Goal: Task Accomplishment & Management: Manage account settings

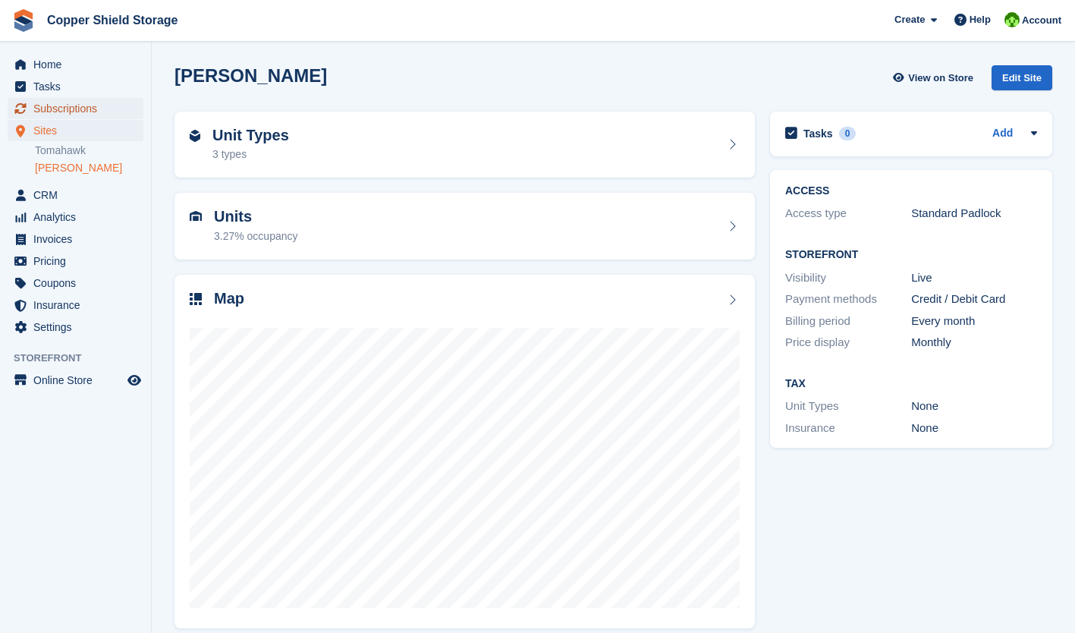
click at [83, 112] on span "Subscriptions" at bounding box center [78, 108] width 91 height 21
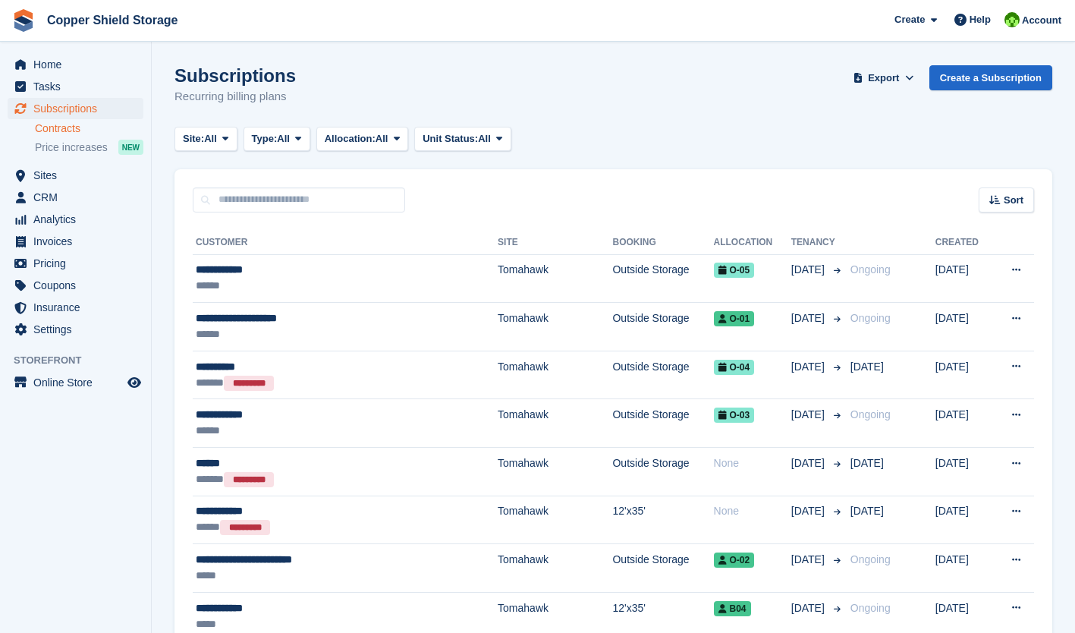
click at [61, 125] on link "Contracts" at bounding box center [89, 128] width 109 height 14
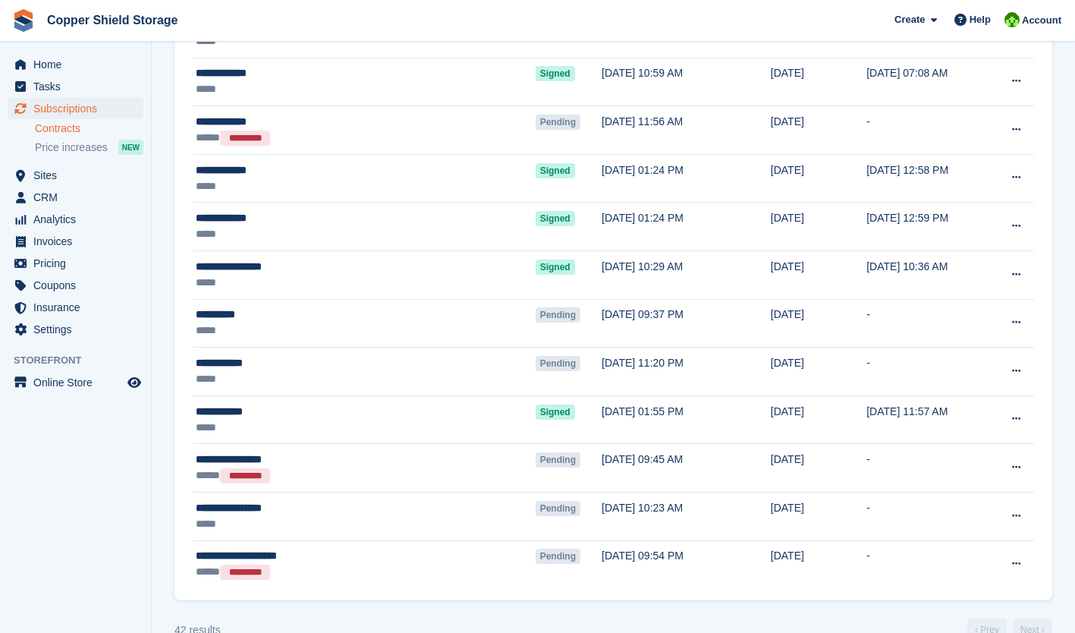
scroll to position [1654, 0]
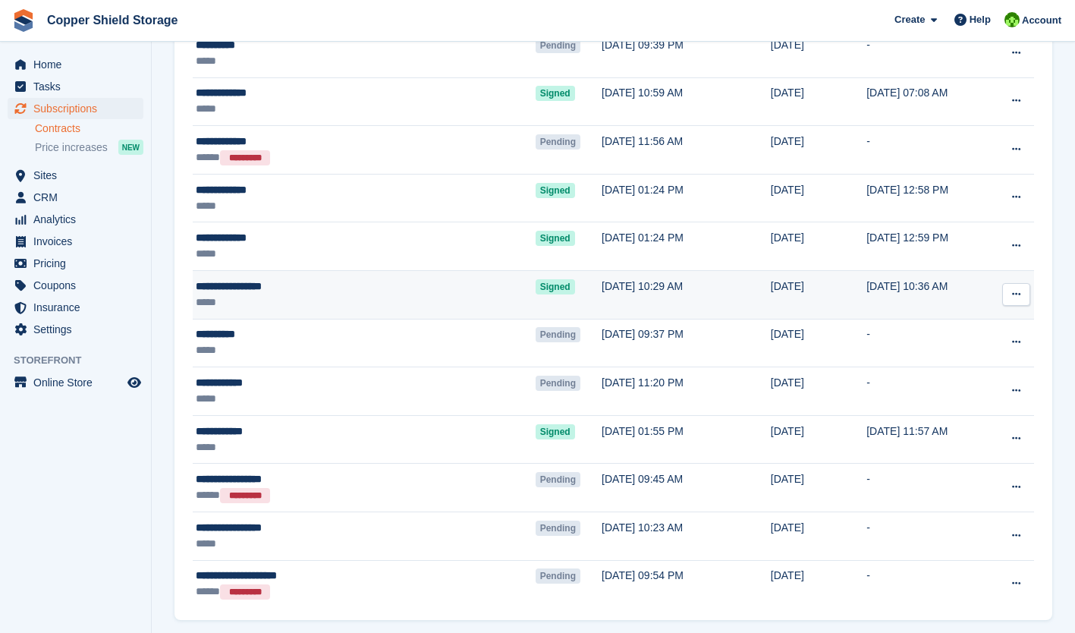
click at [1015, 294] on icon at bounding box center [1016, 294] width 8 height 10
click at [943, 325] on p "View contact" at bounding box center [958, 324] width 132 height 20
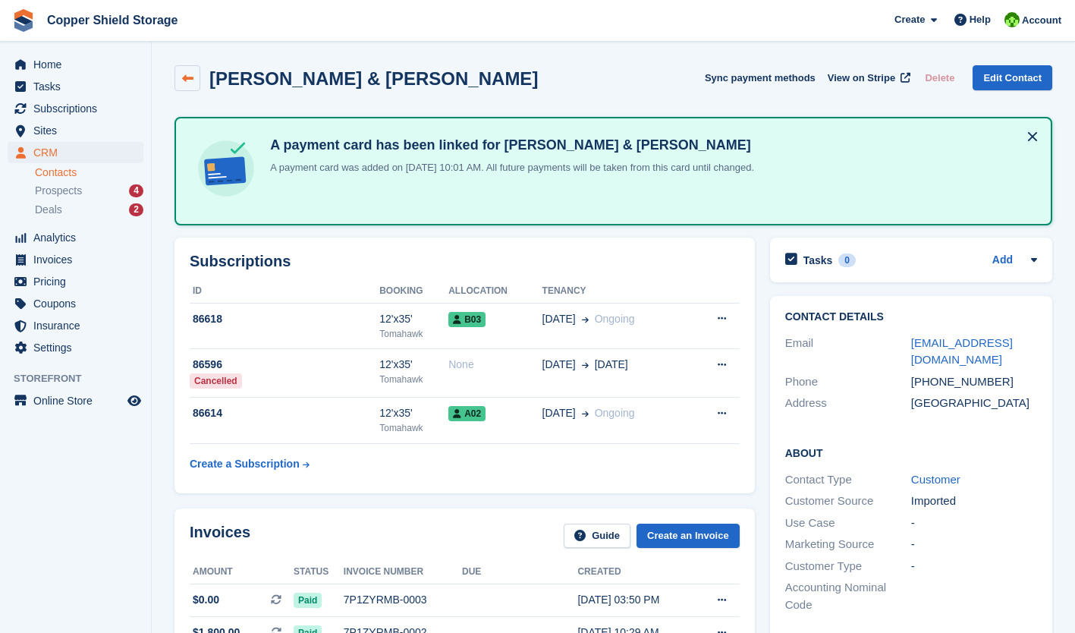
click at [185, 80] on icon at bounding box center [187, 78] width 11 height 11
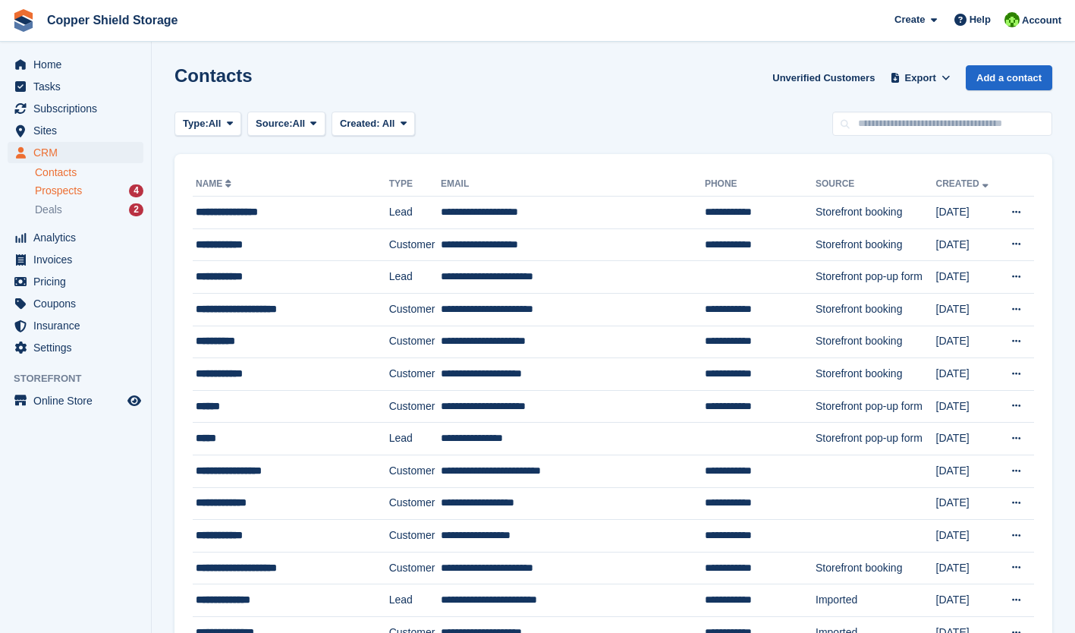
click at [83, 184] on div "Prospects 4" at bounding box center [89, 191] width 109 height 14
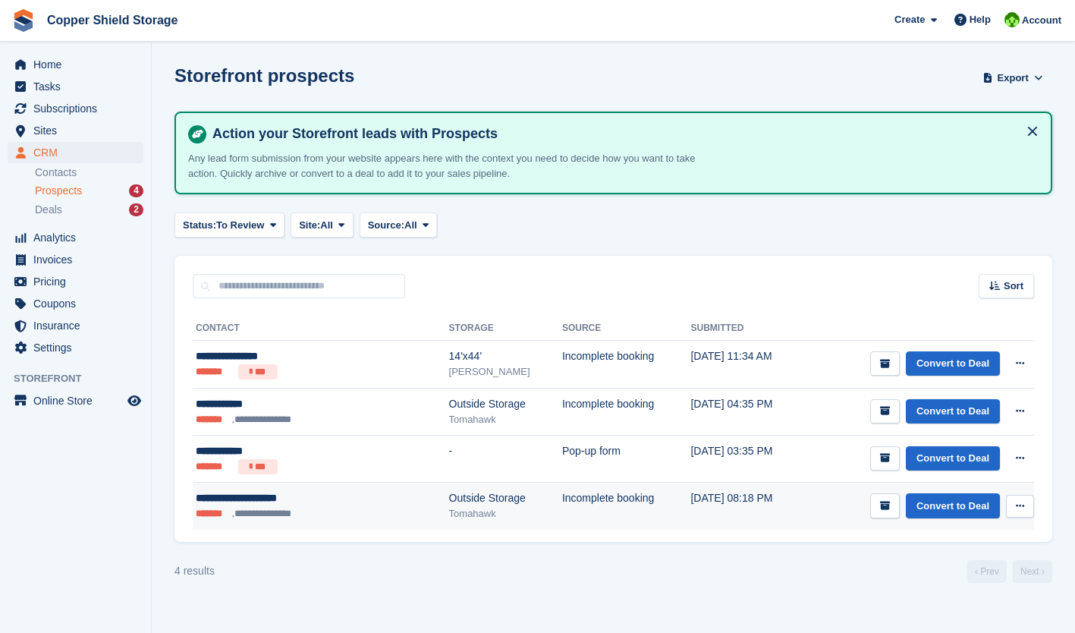
click at [1019, 503] on icon at bounding box center [1020, 506] width 8 height 10
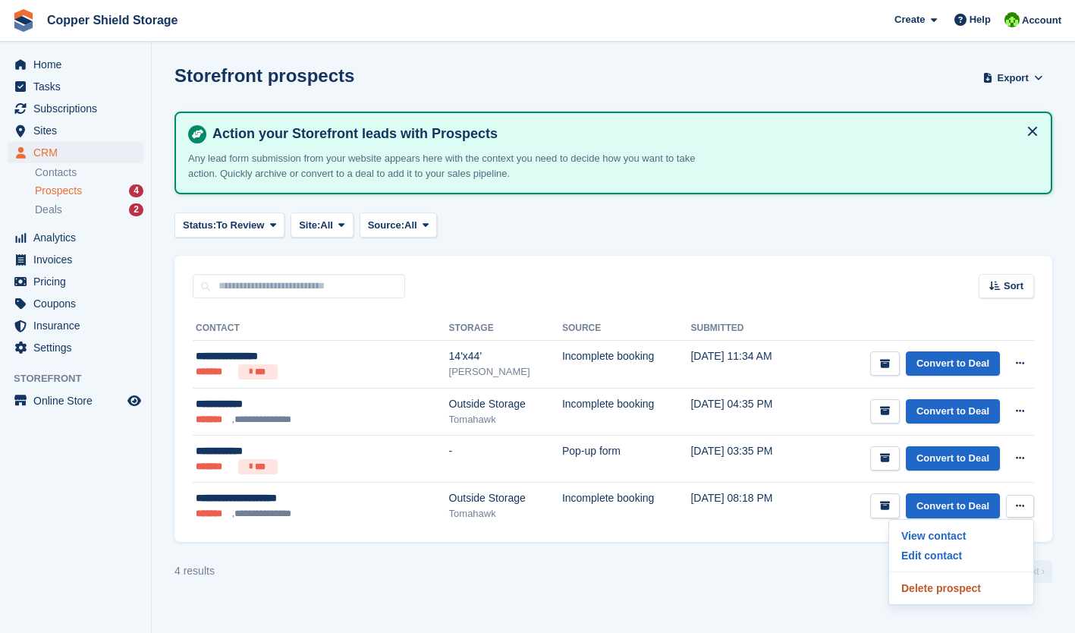
drag, startPoint x: 927, startPoint y: 590, endPoint x: 626, endPoint y: 70, distance: 601.1
click at [927, 590] on p "Delete prospect" at bounding box center [962, 588] width 132 height 20
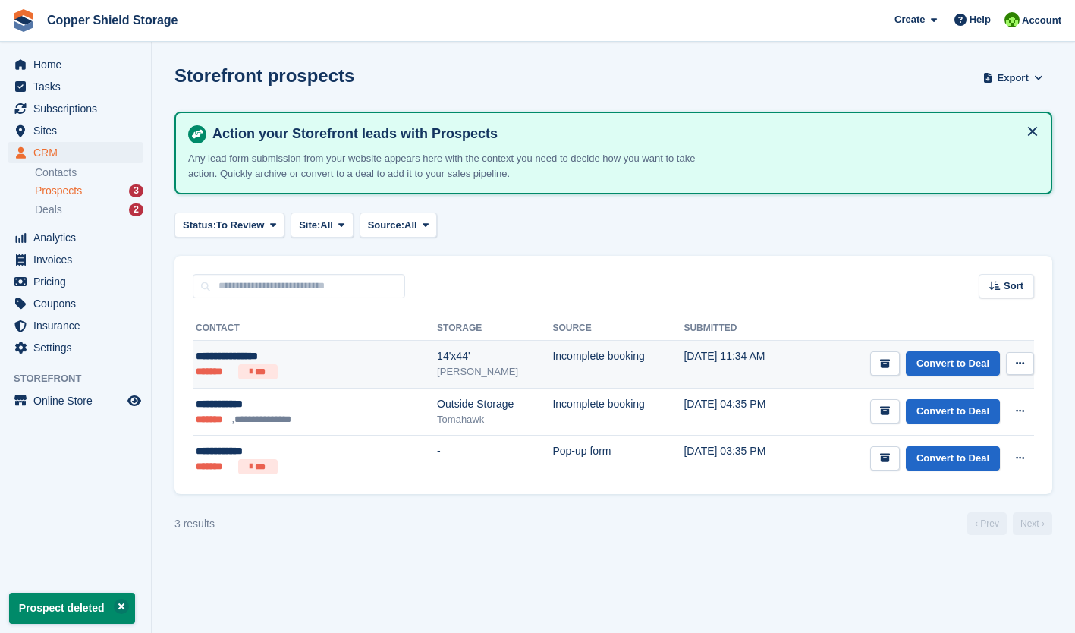
click at [1016, 370] on button at bounding box center [1020, 363] width 28 height 23
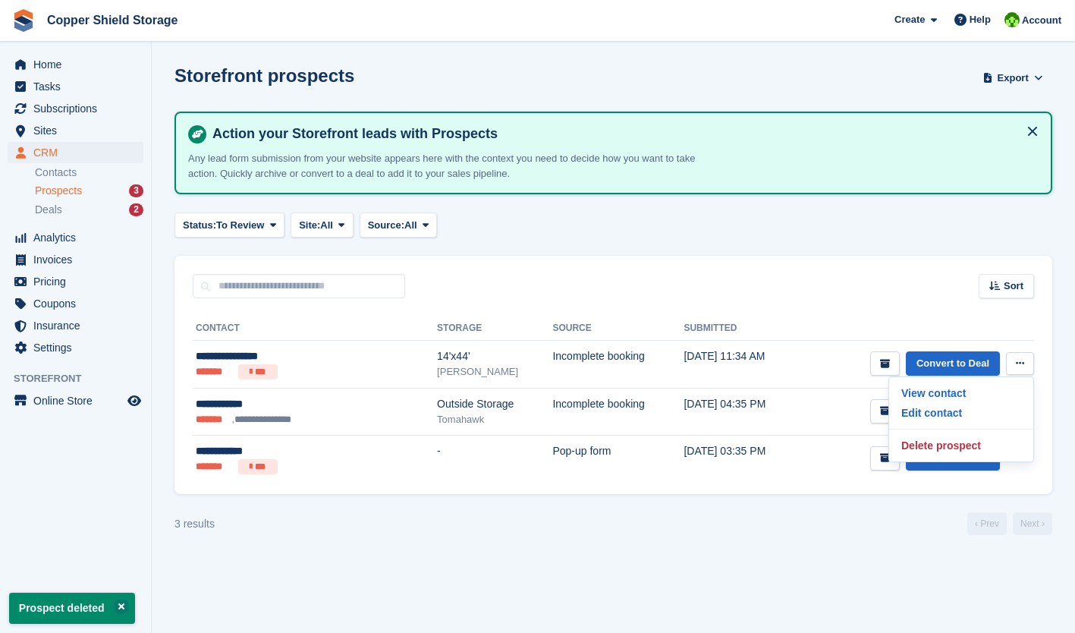
click at [740, 293] on div "Sort Sort by Date submitted Submitted (oldest first) Submitted (newest first)" at bounding box center [614, 277] width 878 height 43
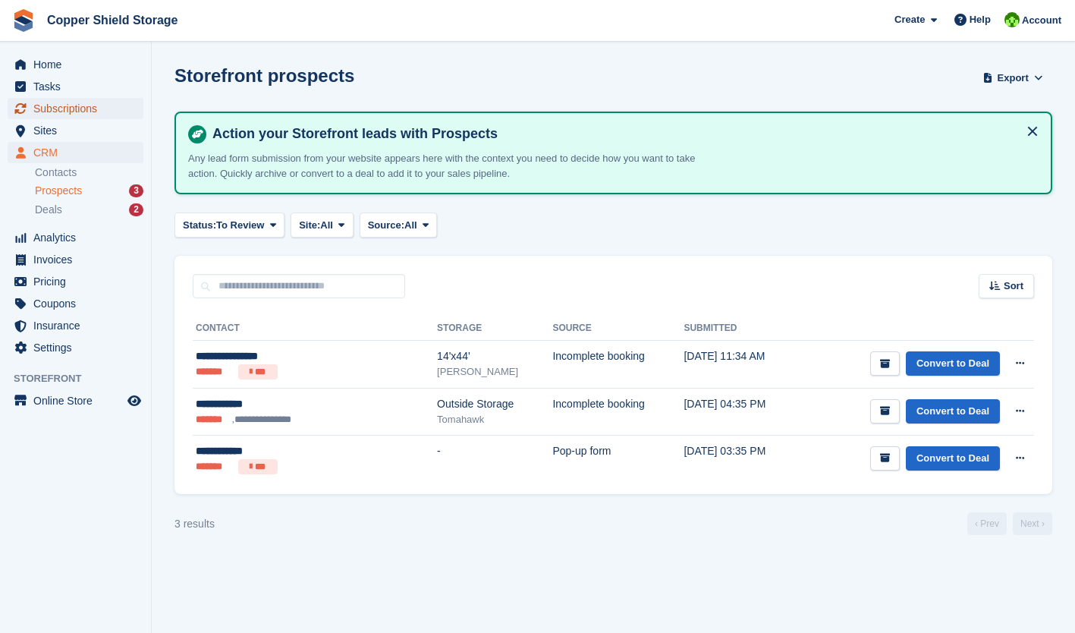
click at [46, 110] on span "Subscriptions" at bounding box center [78, 108] width 91 height 21
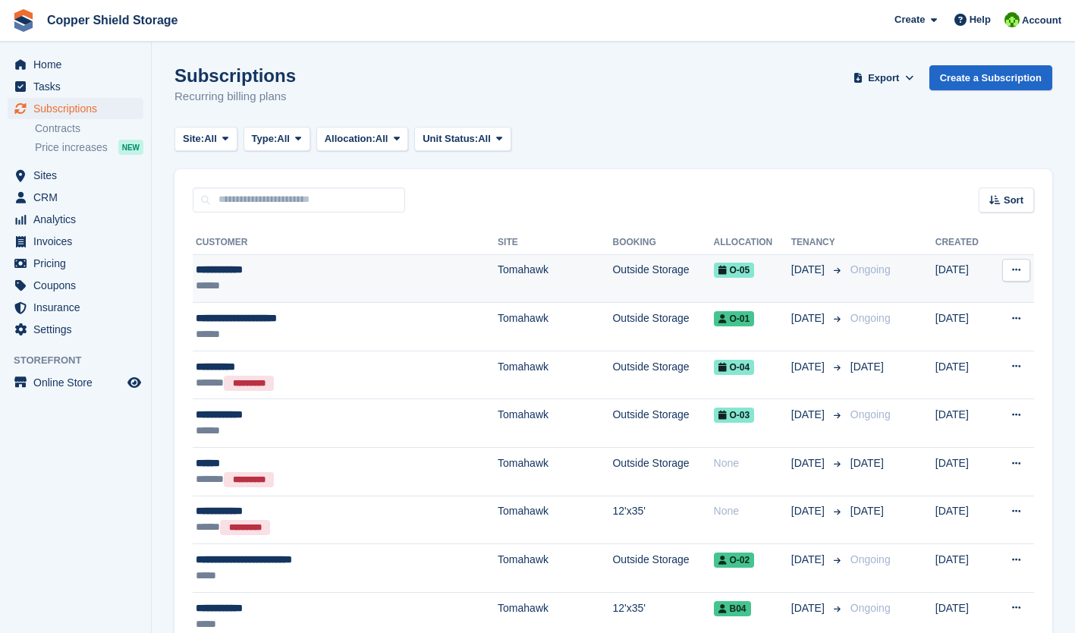
click at [1010, 275] on button at bounding box center [1017, 270] width 28 height 23
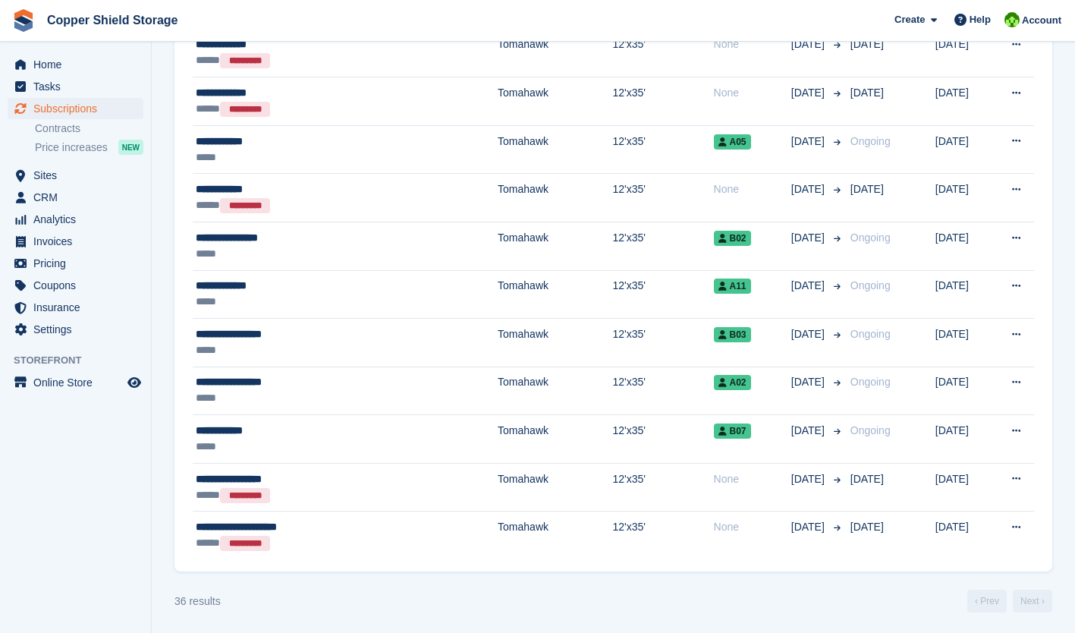
scroll to position [1431, 0]
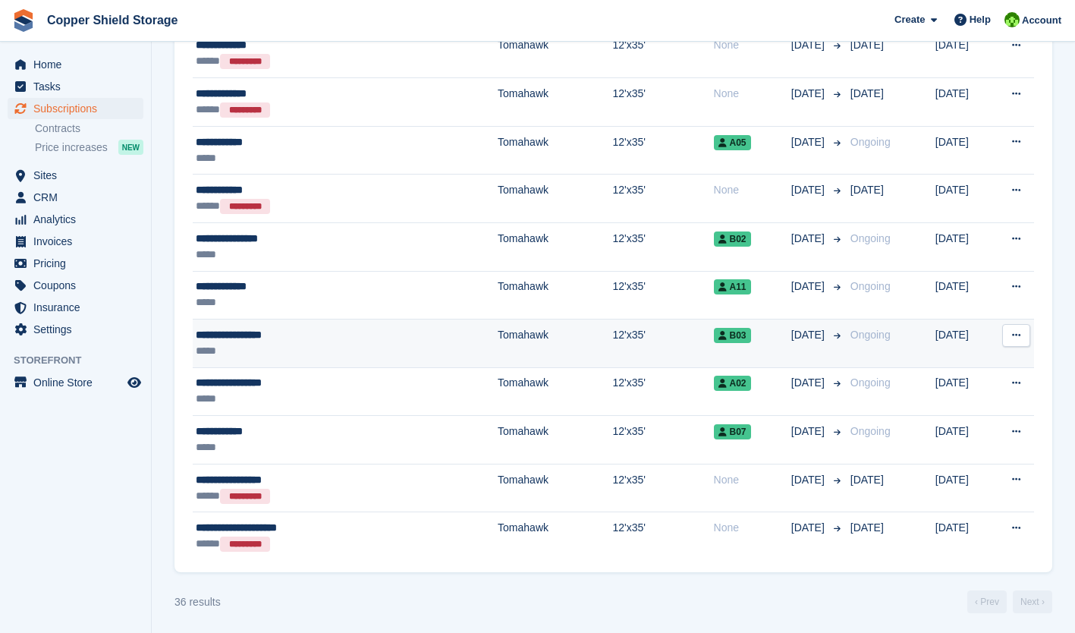
click at [1016, 335] on icon at bounding box center [1016, 335] width 8 height 10
click at [927, 389] on p "Issue contract" at bounding box center [958, 385] width 132 height 20
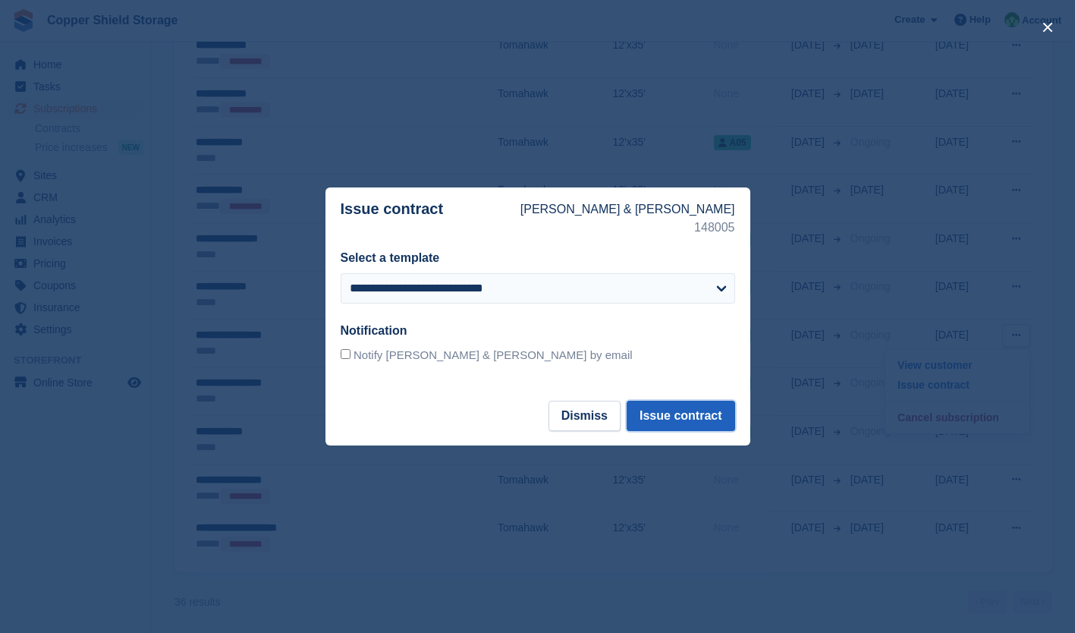
click at [692, 417] on button "Issue contract" at bounding box center [681, 416] width 108 height 30
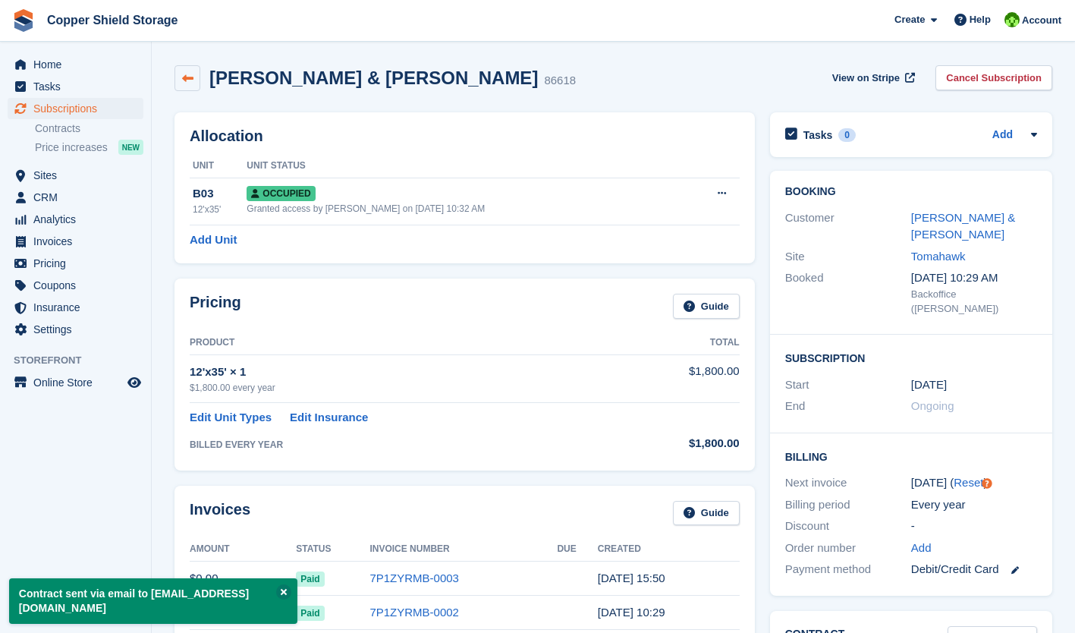
click at [191, 74] on icon at bounding box center [187, 78] width 11 height 11
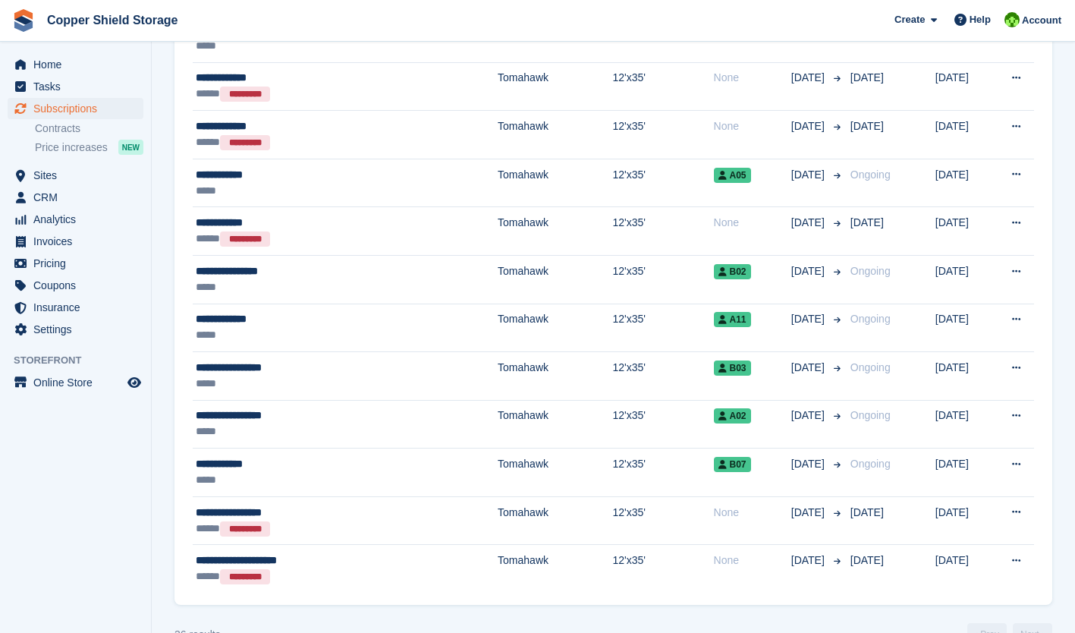
scroll to position [1434, 0]
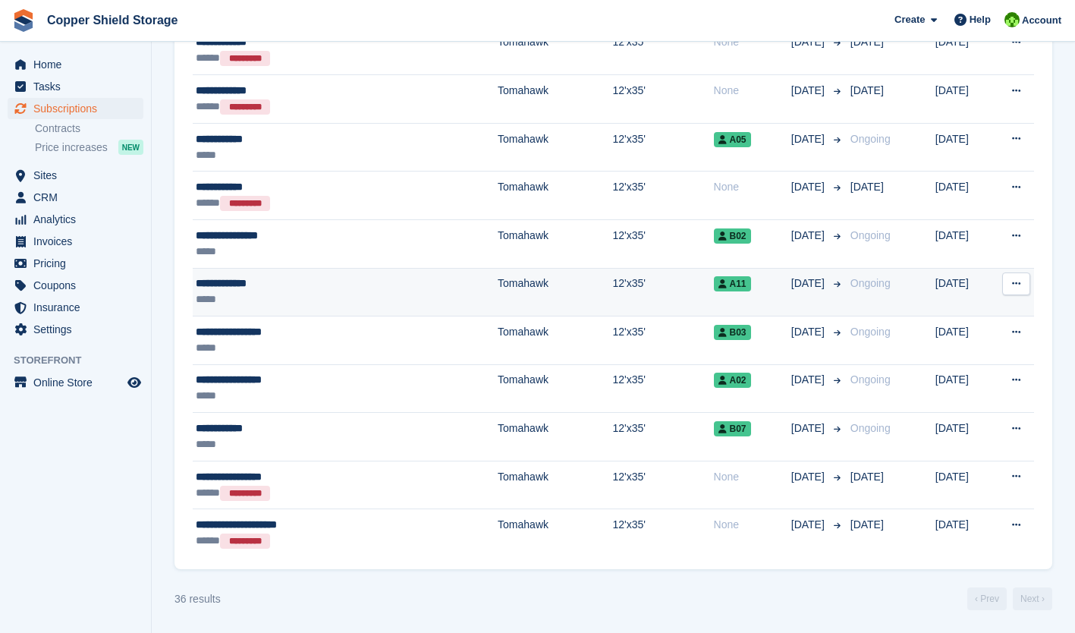
click at [1016, 284] on icon at bounding box center [1016, 284] width 8 height 10
click at [949, 335] on p "Issue contract" at bounding box center [958, 333] width 132 height 20
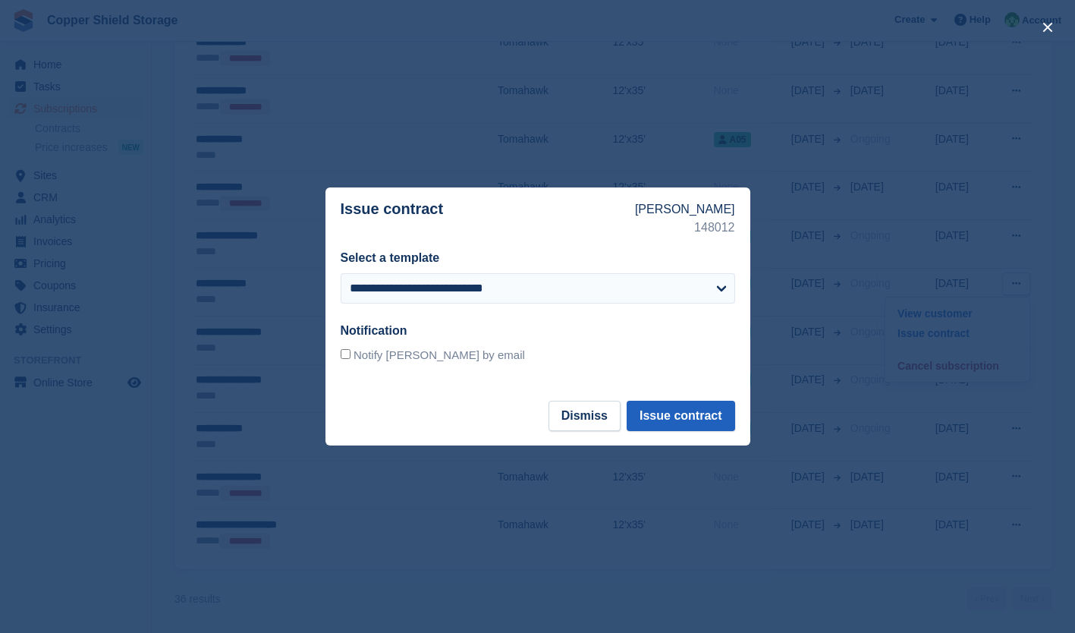
click at [701, 421] on button "Issue contract" at bounding box center [681, 416] width 108 height 30
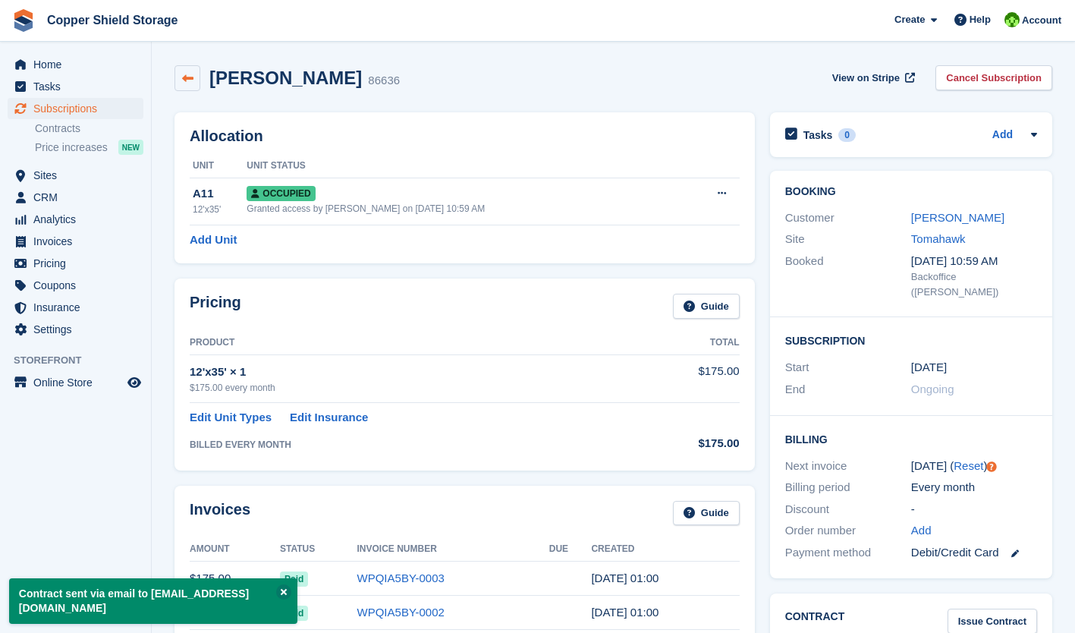
click at [180, 65] on link at bounding box center [188, 78] width 26 height 26
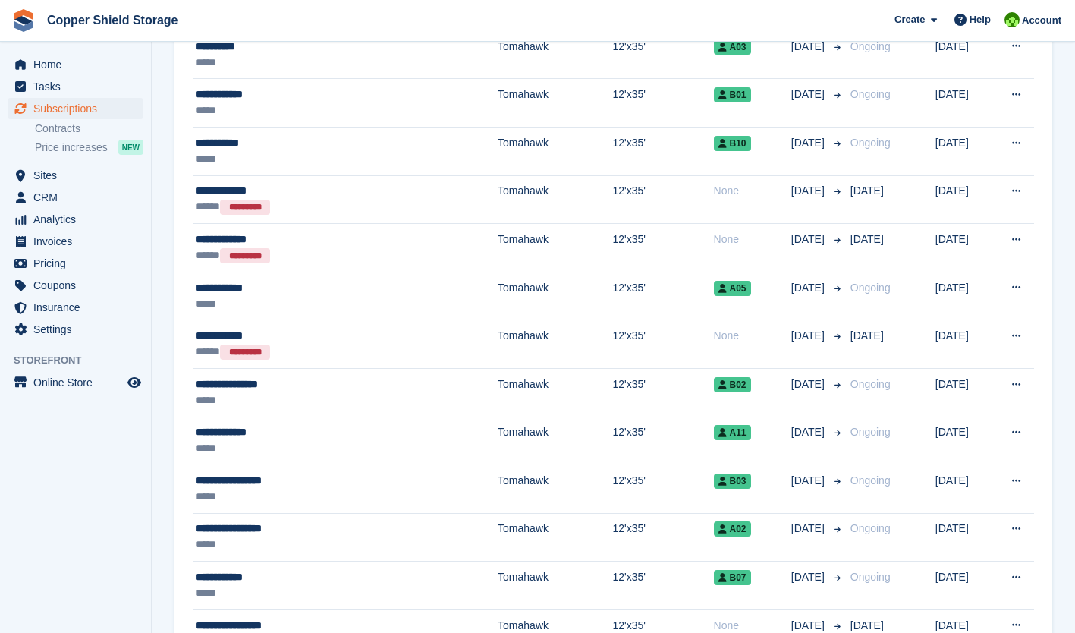
scroll to position [1302, 0]
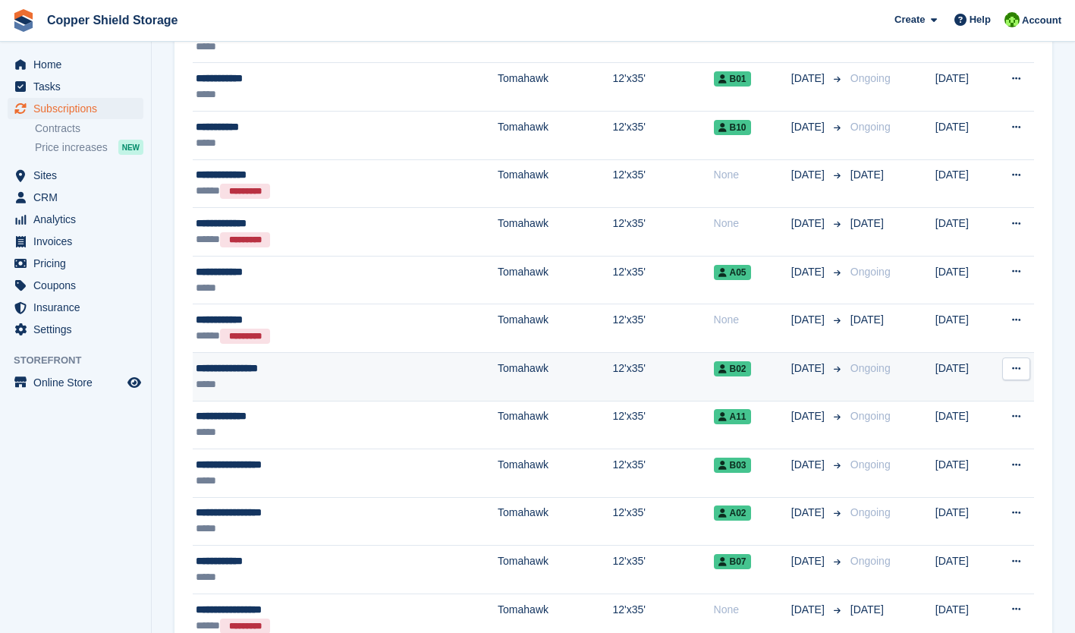
click at [1015, 373] on icon at bounding box center [1016, 369] width 8 height 10
click at [955, 419] on p "Issue contract" at bounding box center [958, 418] width 132 height 20
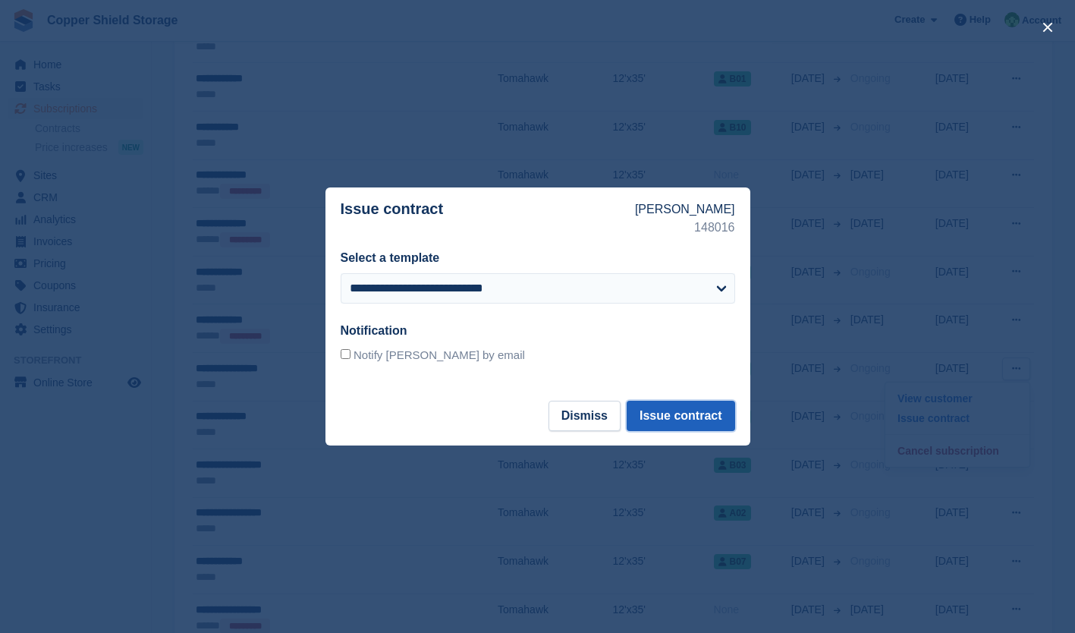
click at [707, 419] on button "Issue contract" at bounding box center [681, 416] width 108 height 30
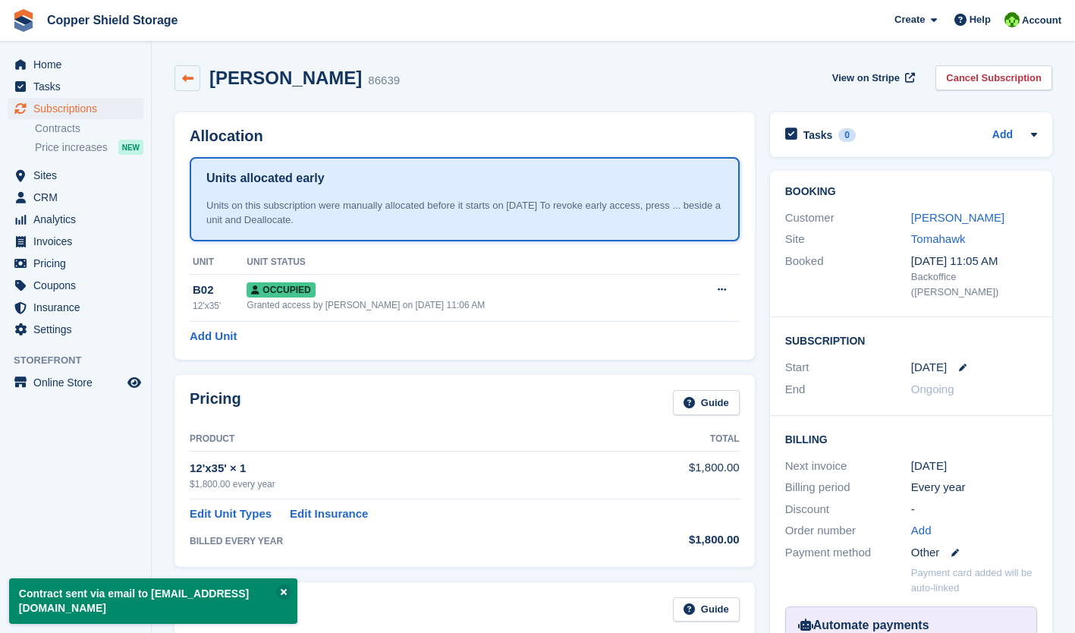
click at [187, 76] on icon at bounding box center [187, 78] width 11 height 11
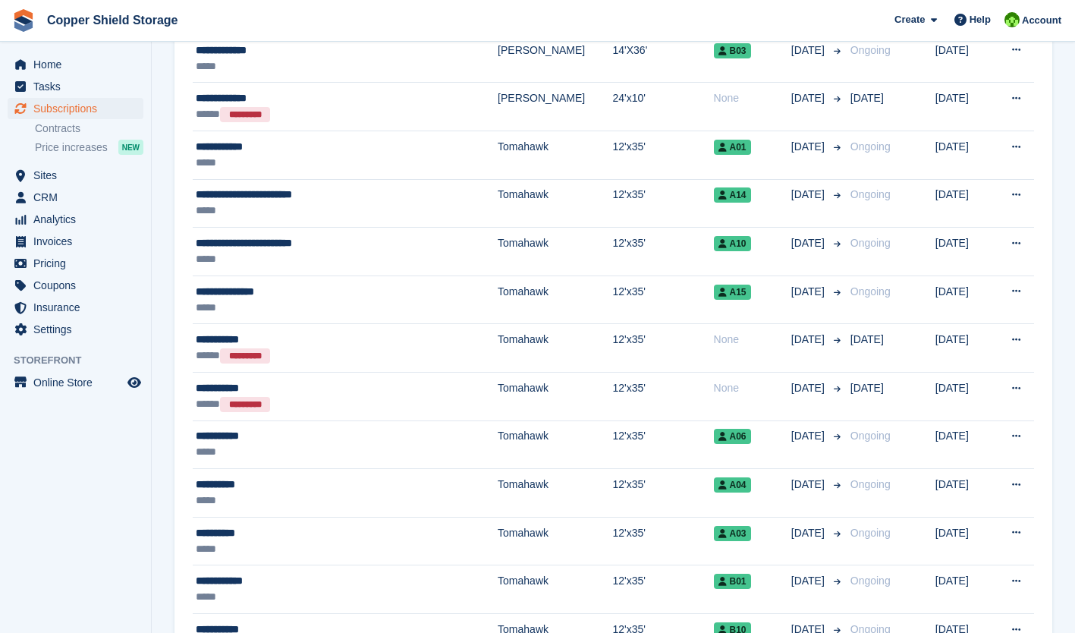
scroll to position [827, 0]
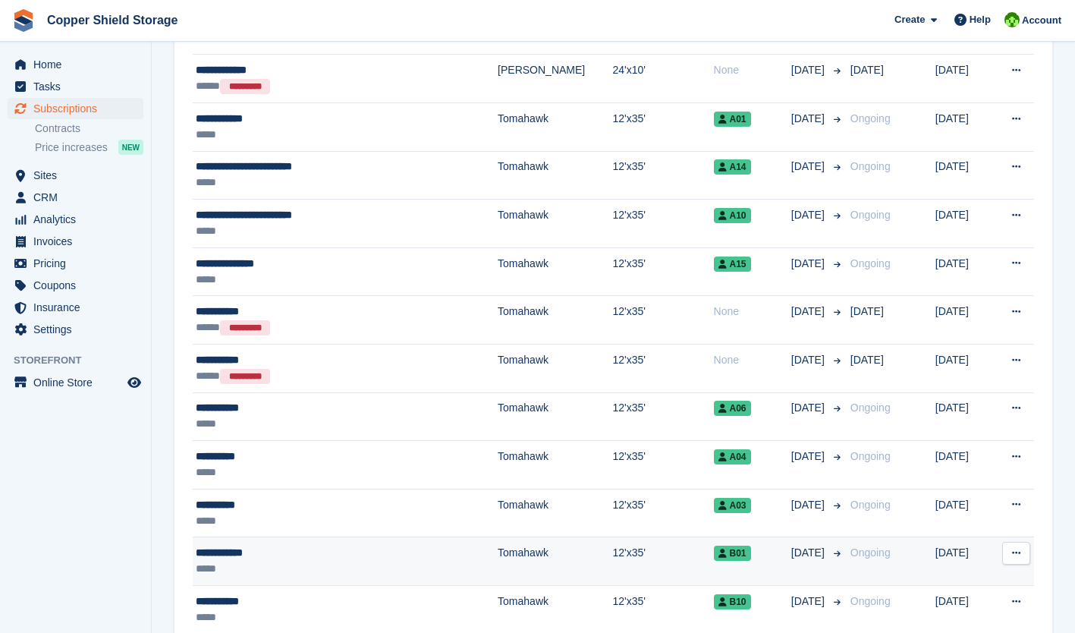
click at [1015, 560] on button at bounding box center [1017, 553] width 28 height 23
click at [936, 601] on p "Issue contract" at bounding box center [958, 603] width 132 height 20
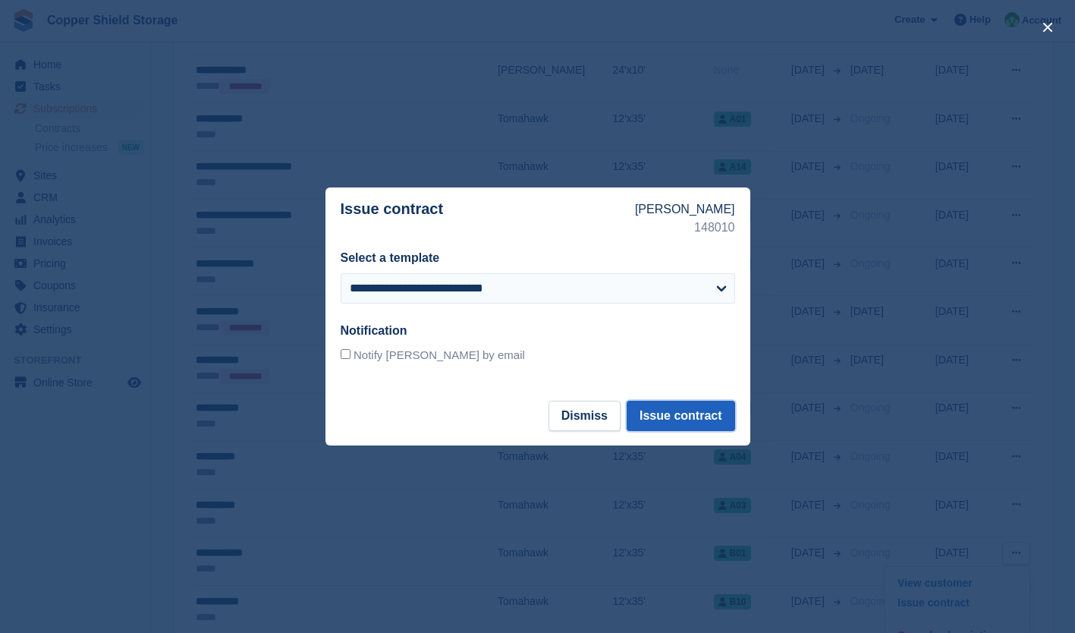
click at [697, 420] on button "Issue contract" at bounding box center [681, 416] width 108 height 30
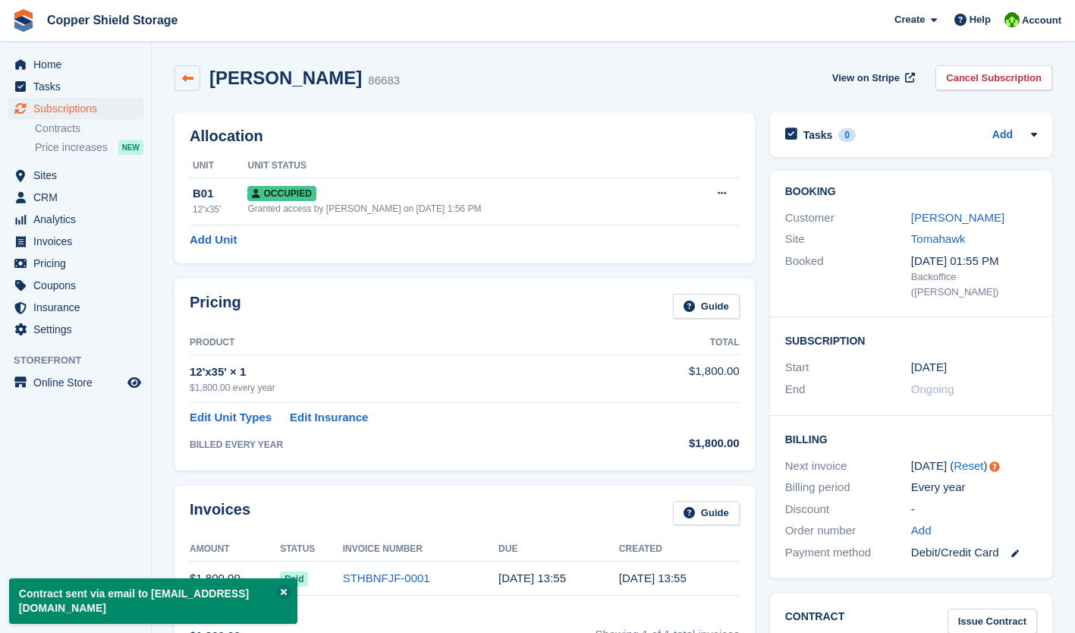
click at [190, 80] on icon at bounding box center [187, 78] width 11 height 11
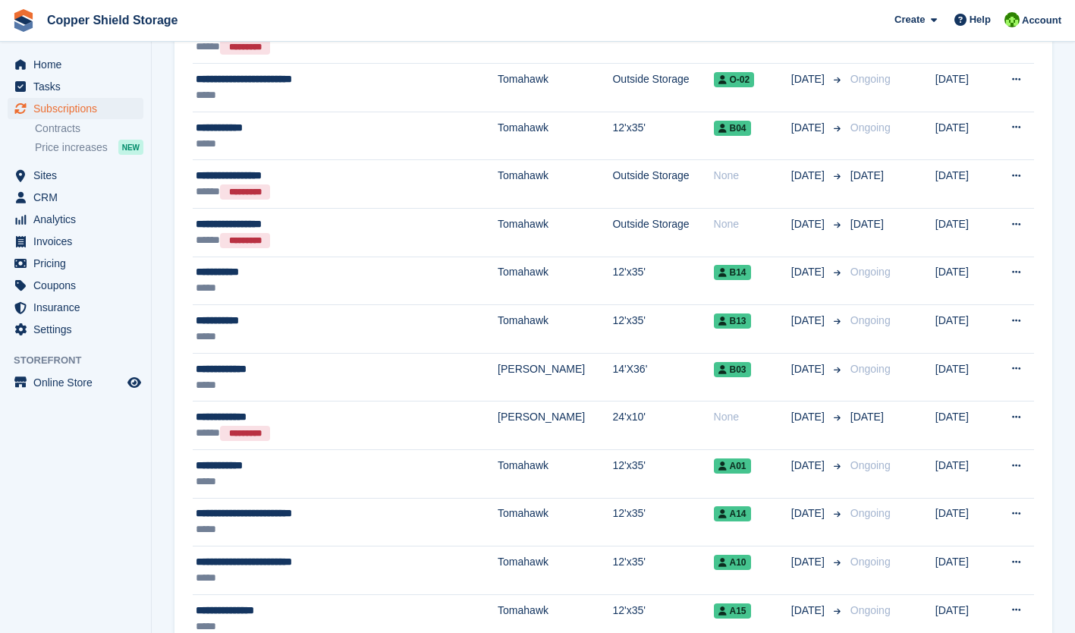
scroll to position [477, 0]
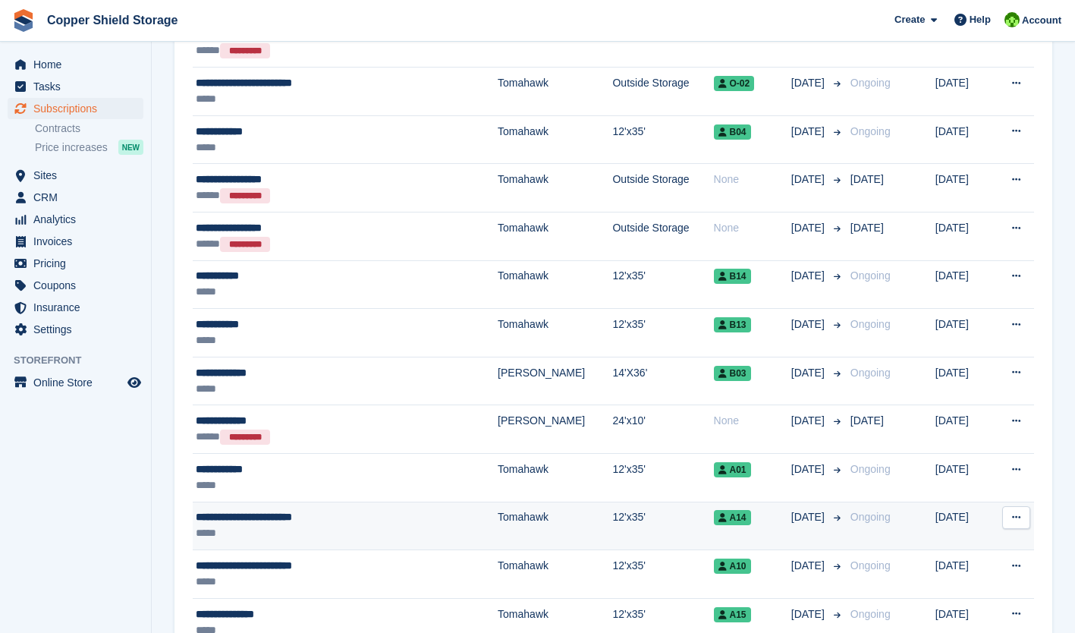
click at [1013, 521] on icon at bounding box center [1016, 517] width 8 height 10
click at [933, 570] on p "Issue contract" at bounding box center [958, 567] width 132 height 20
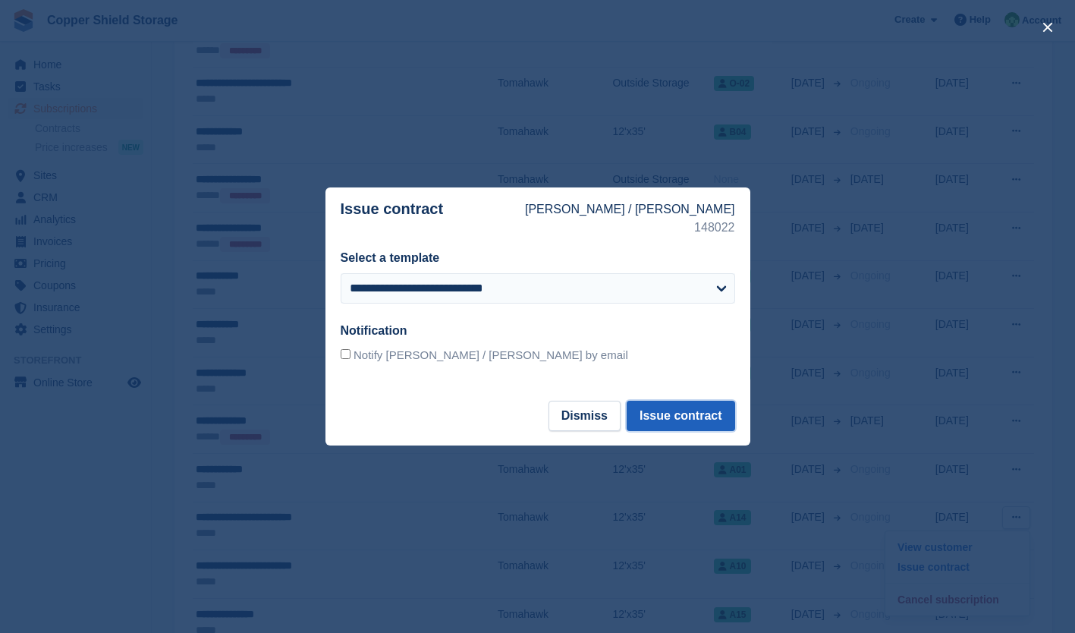
click at [722, 414] on button "Issue contract" at bounding box center [681, 416] width 108 height 30
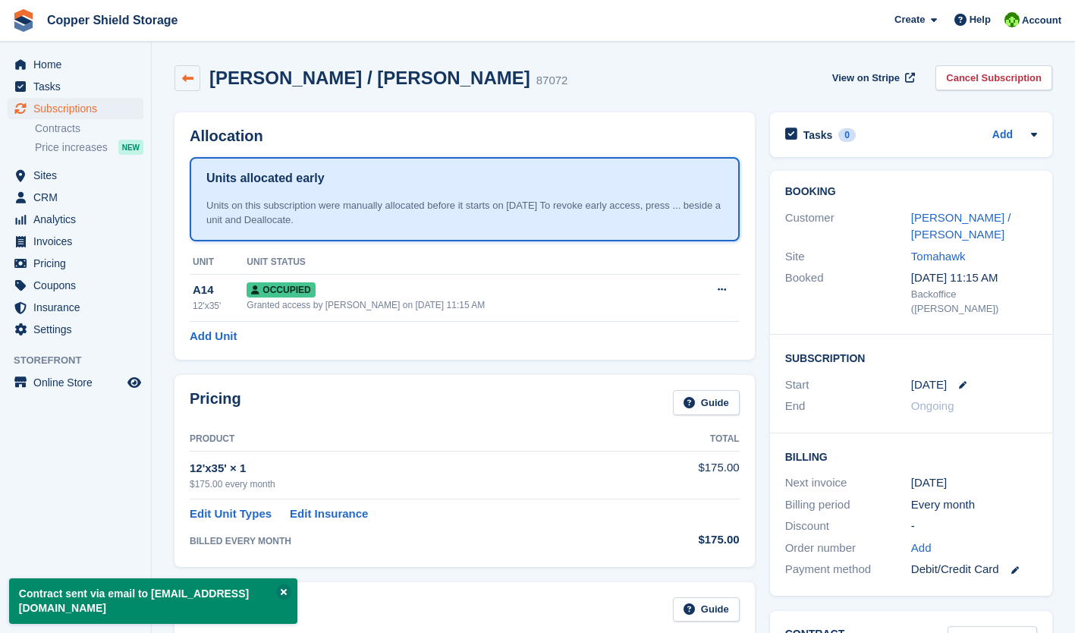
click at [175, 72] on link at bounding box center [188, 78] width 26 height 26
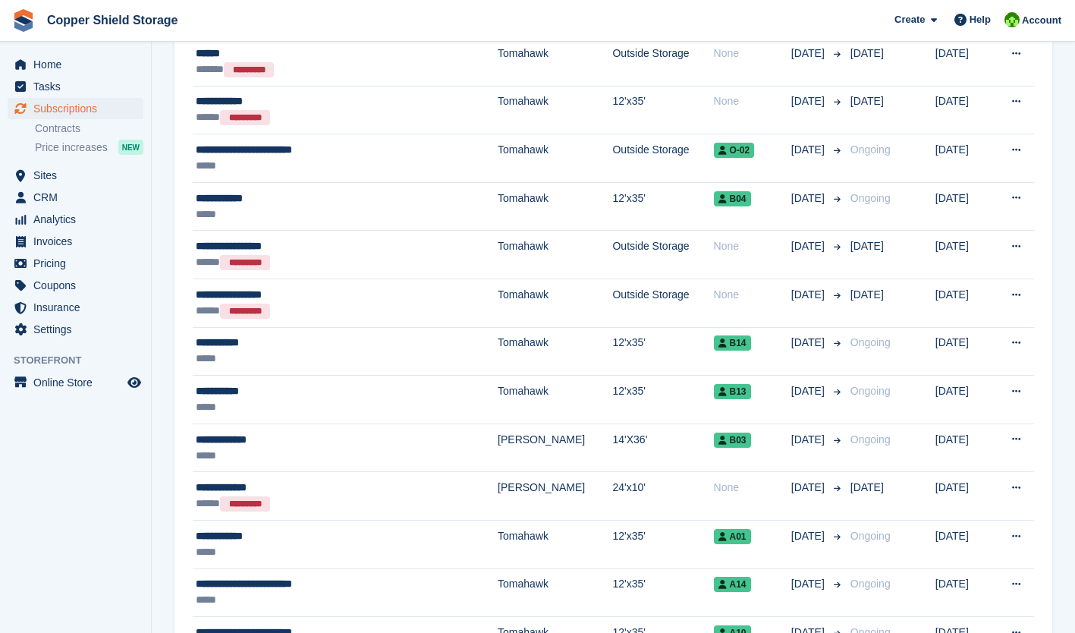
scroll to position [409, 0]
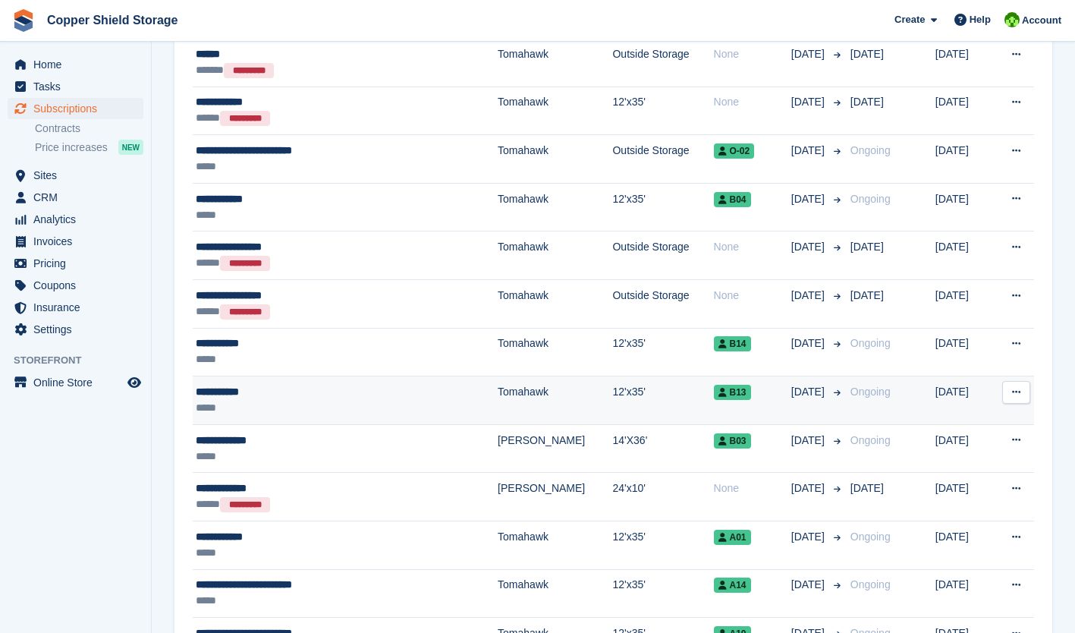
click at [1019, 395] on icon at bounding box center [1016, 392] width 8 height 10
click at [943, 442] on p "Issue contract" at bounding box center [958, 442] width 132 height 20
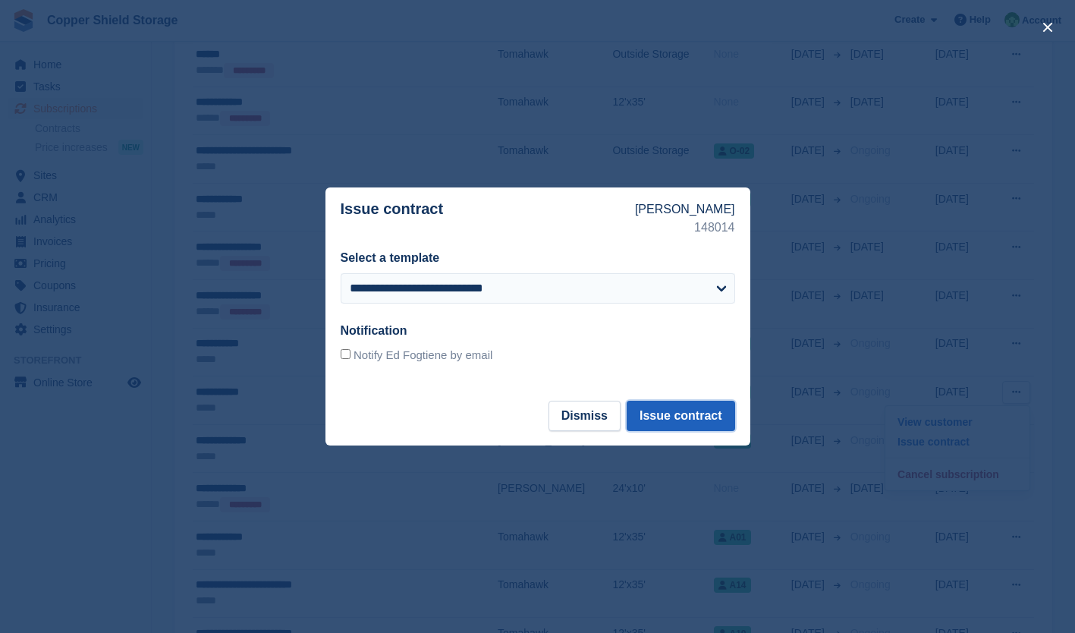
click at [696, 418] on button "Issue contract" at bounding box center [681, 416] width 108 height 30
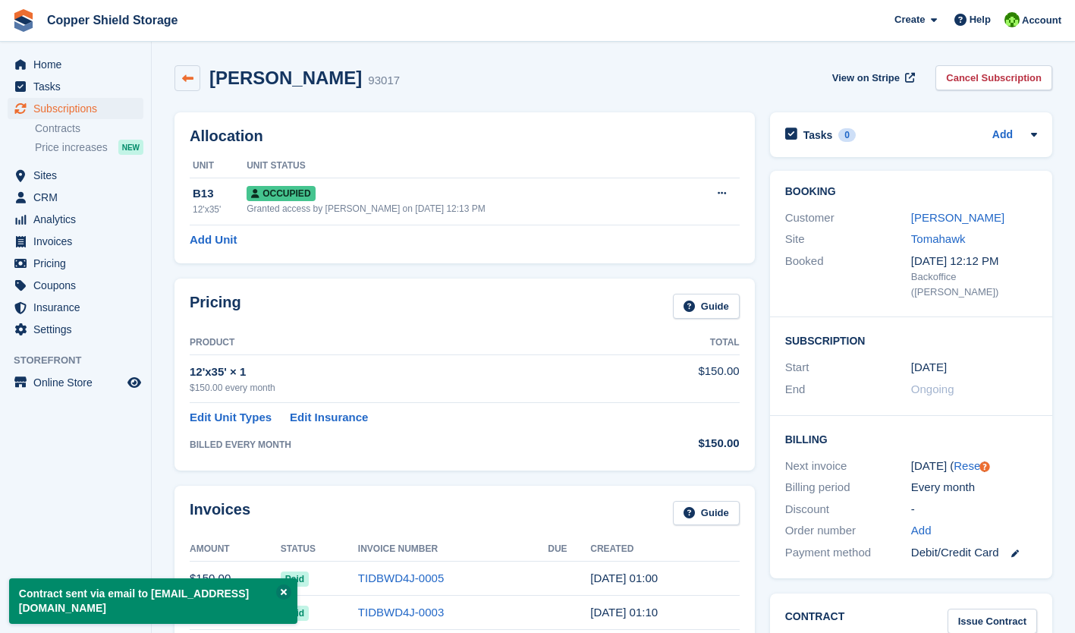
click at [185, 80] on icon at bounding box center [187, 78] width 11 height 11
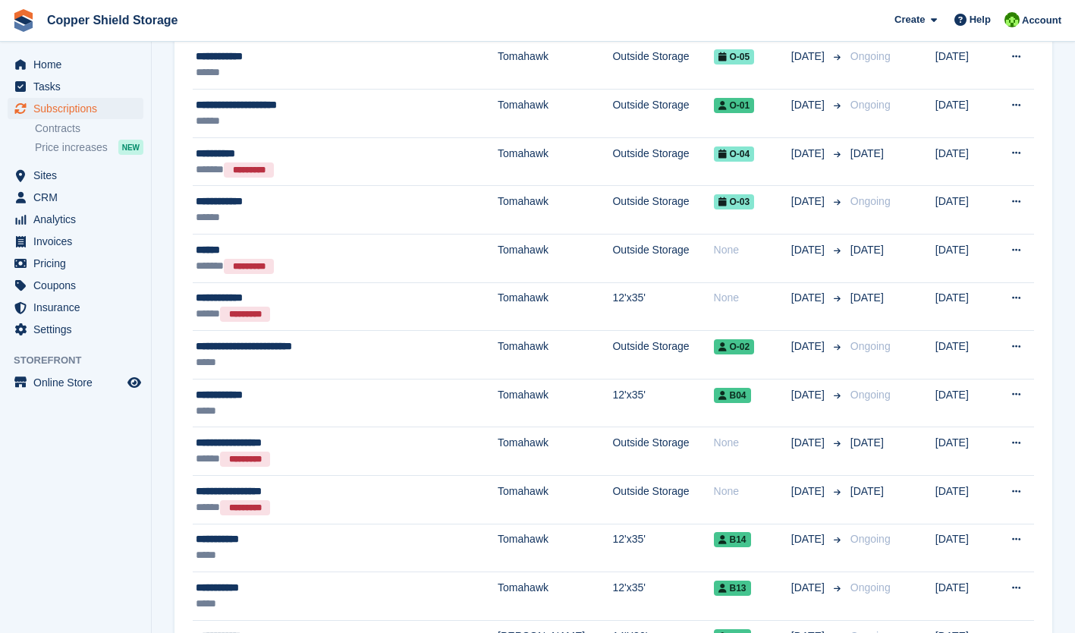
scroll to position [212, 0]
click at [41, 72] on span "Home" at bounding box center [78, 64] width 91 height 21
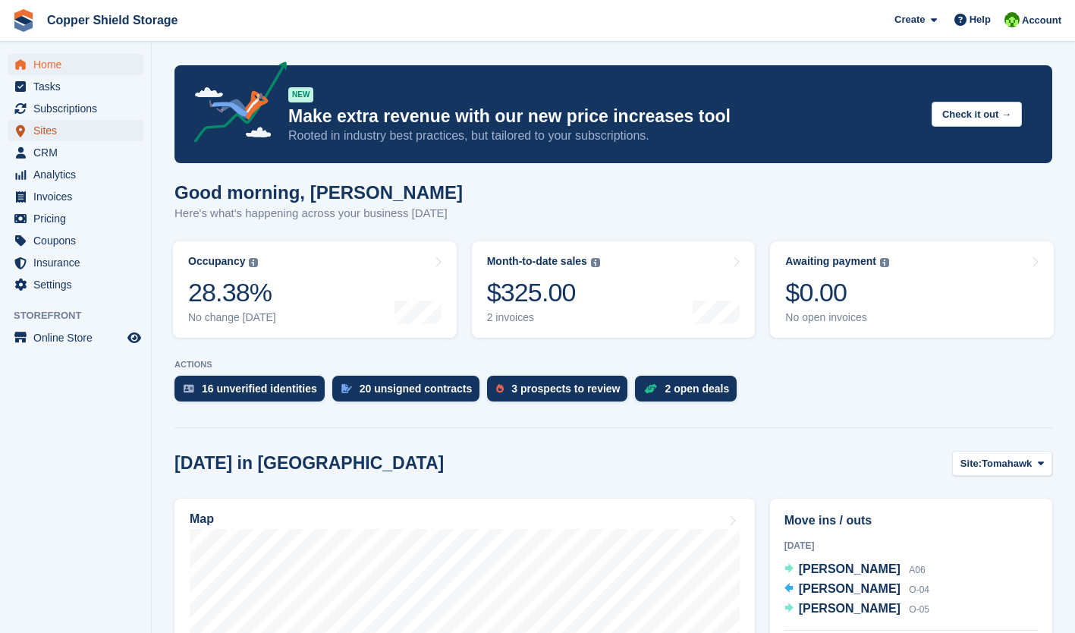
click at [54, 129] on span "Sites" at bounding box center [78, 130] width 91 height 21
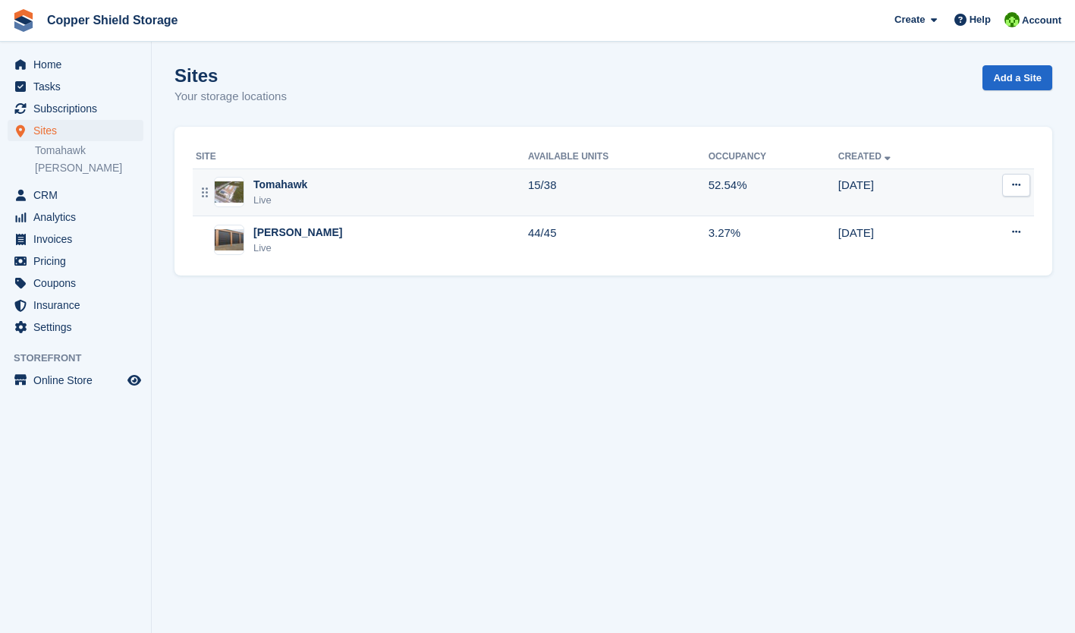
click at [365, 203] on div "Tomahawk Live" at bounding box center [362, 192] width 332 height 31
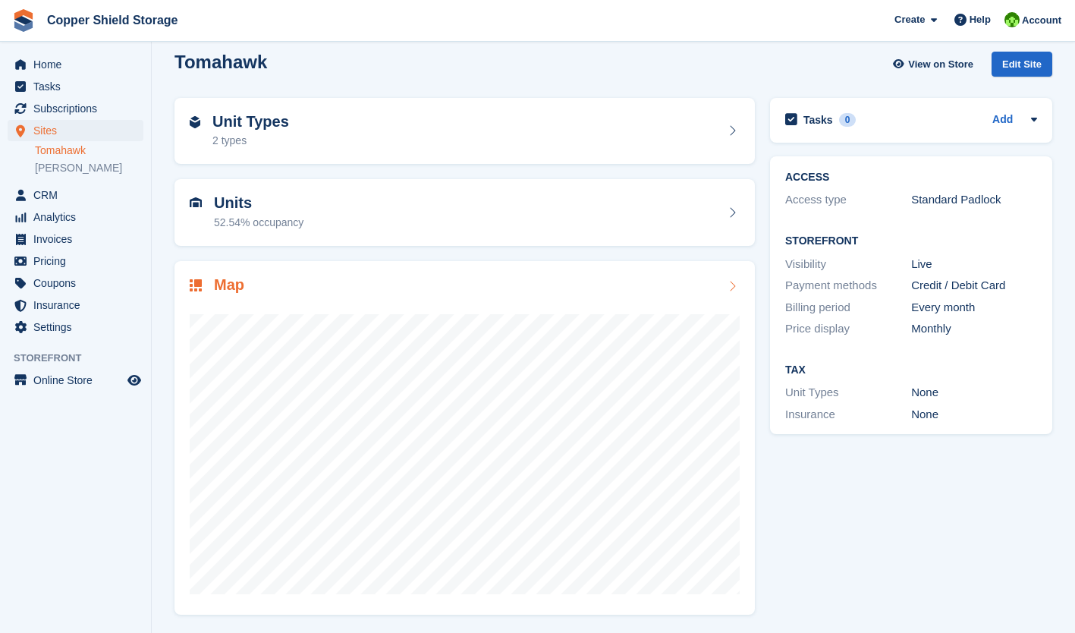
scroll to position [14, 0]
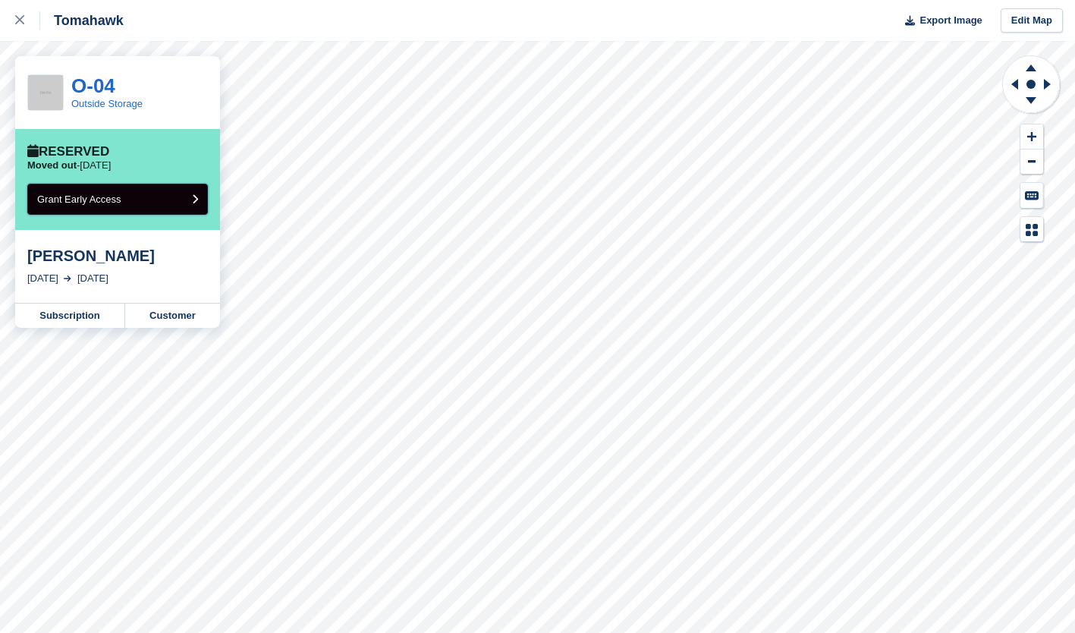
click at [168, 201] on button "Grant Early Access" at bounding box center [117, 199] width 181 height 31
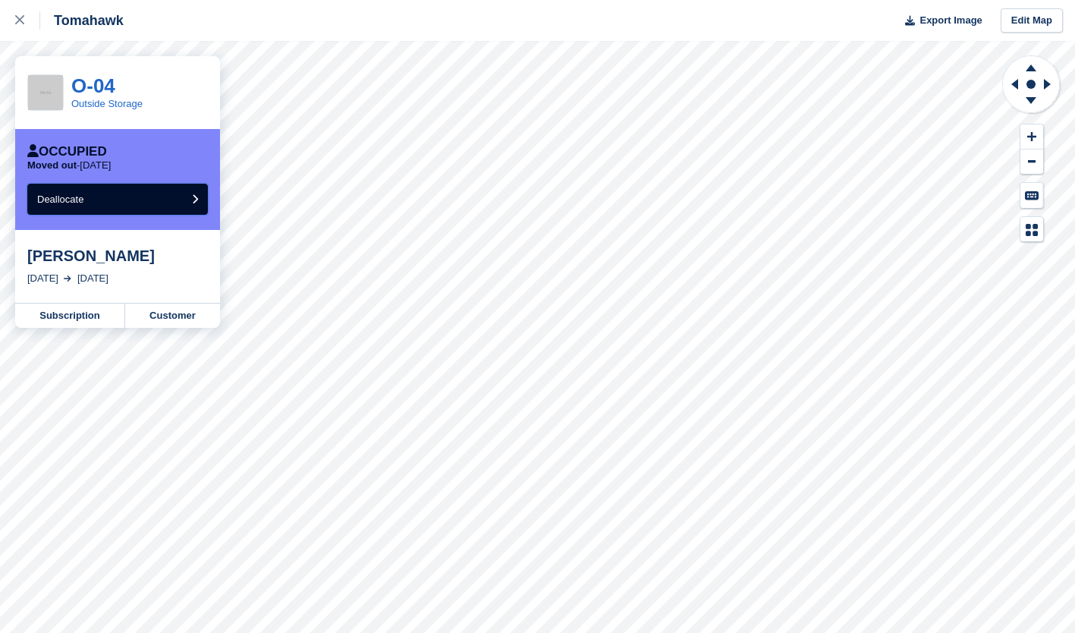
click at [168, 201] on button "Deallocate" at bounding box center [117, 199] width 181 height 31
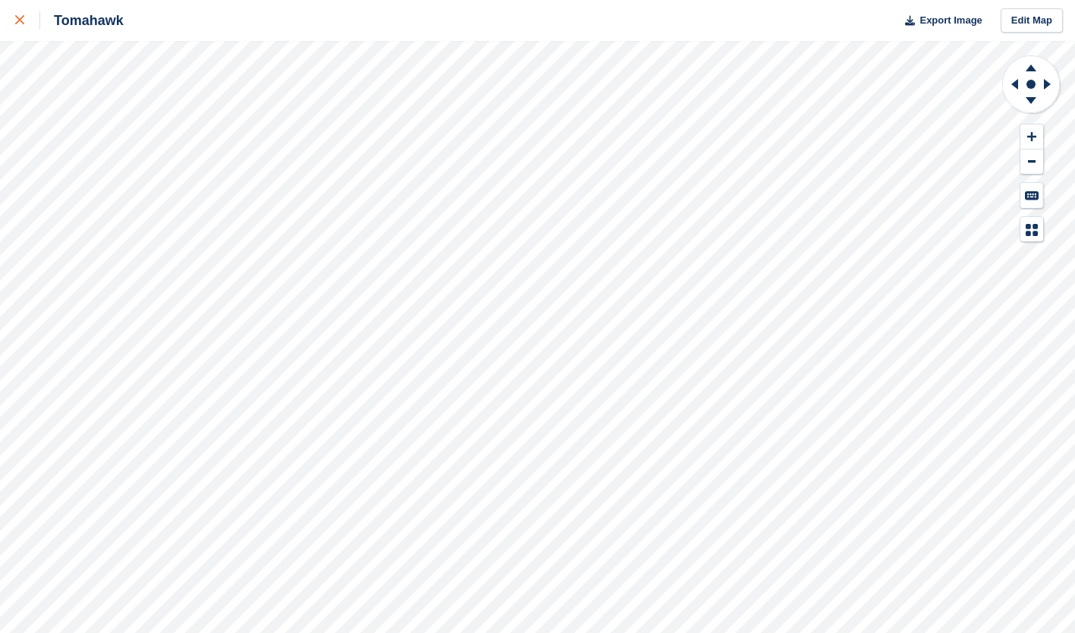
click at [17, 21] on icon at bounding box center [19, 19] width 9 height 9
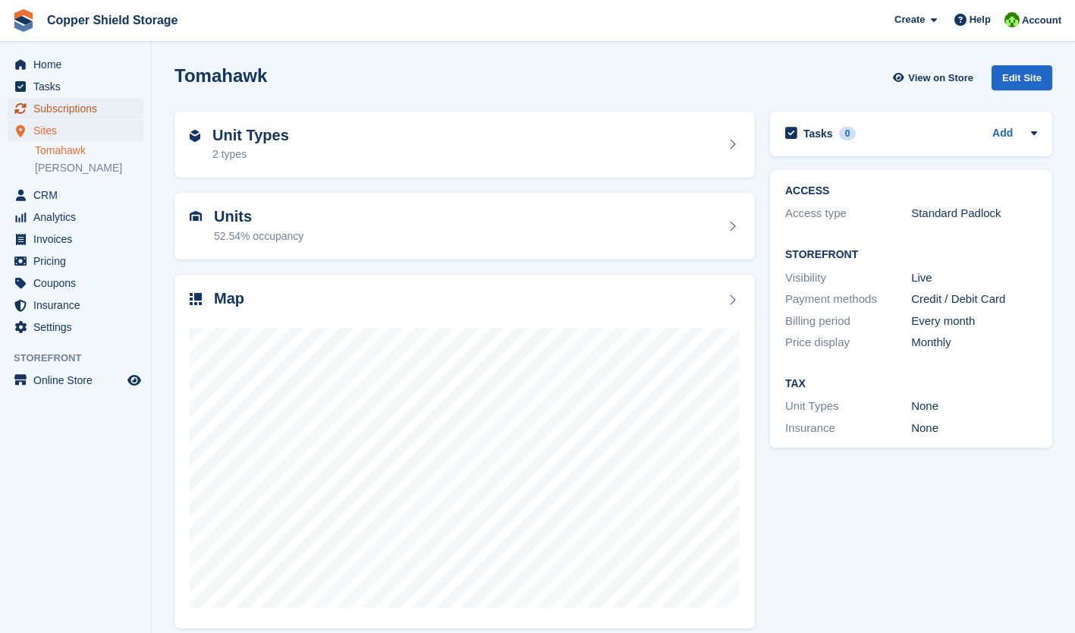
click at [47, 105] on span "Subscriptions" at bounding box center [78, 108] width 91 height 21
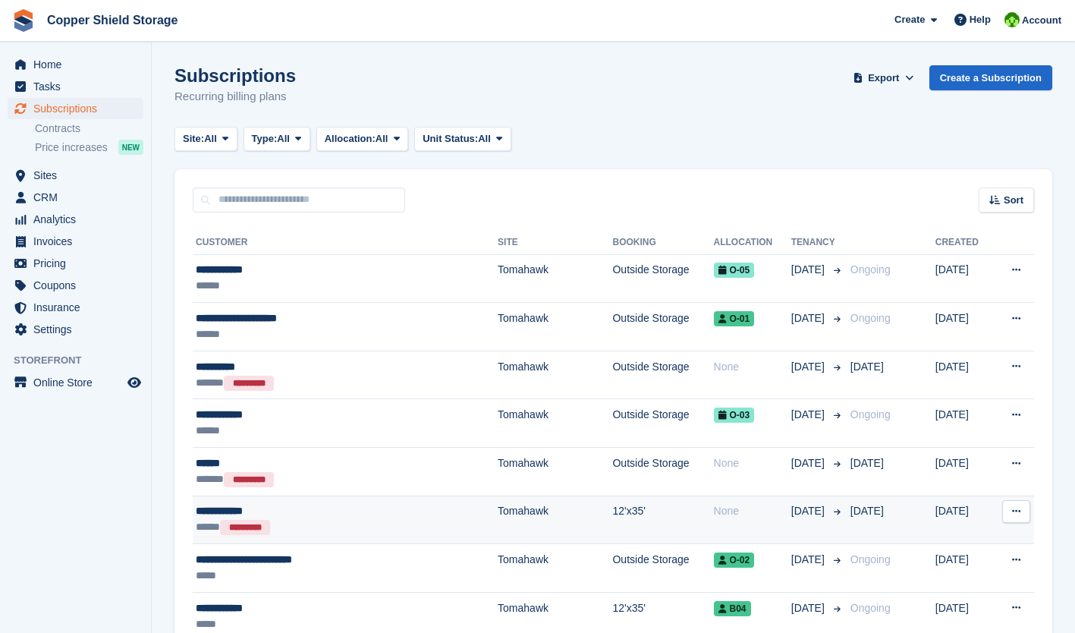
click at [299, 512] on div "**********" at bounding box center [310, 511] width 229 height 16
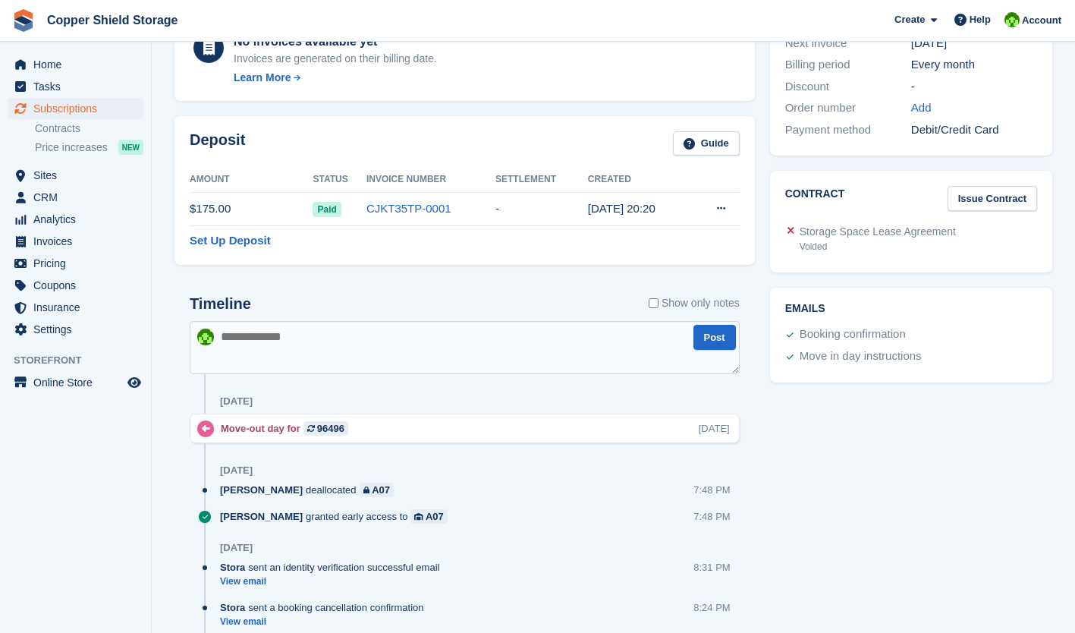
scroll to position [430, 0]
click at [48, 180] on span "Sites" at bounding box center [78, 175] width 91 height 21
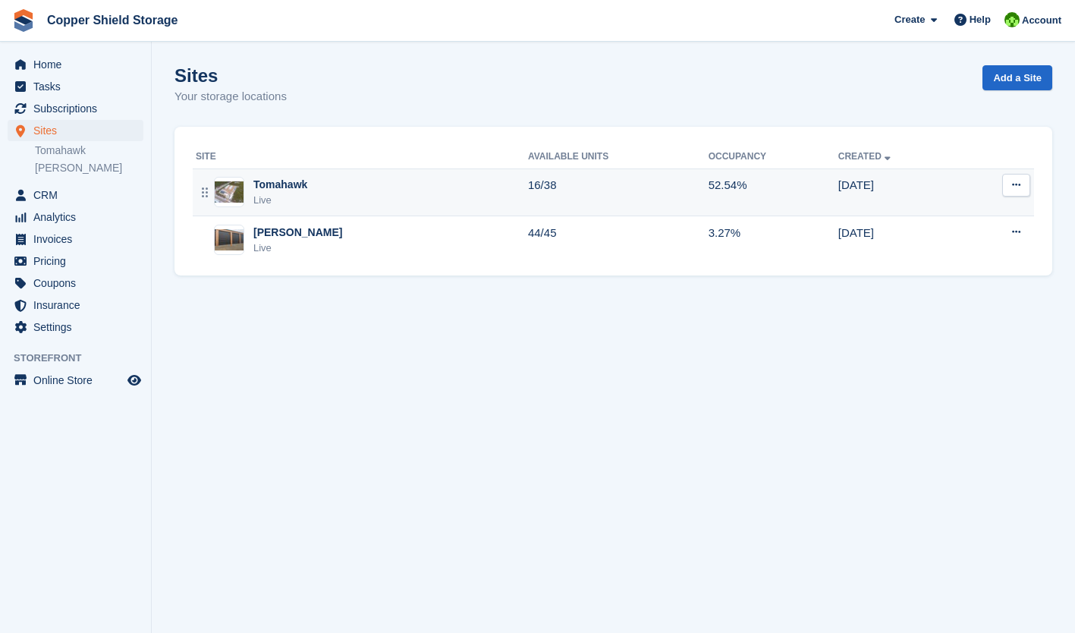
click at [281, 194] on div "Live" at bounding box center [280, 200] width 54 height 15
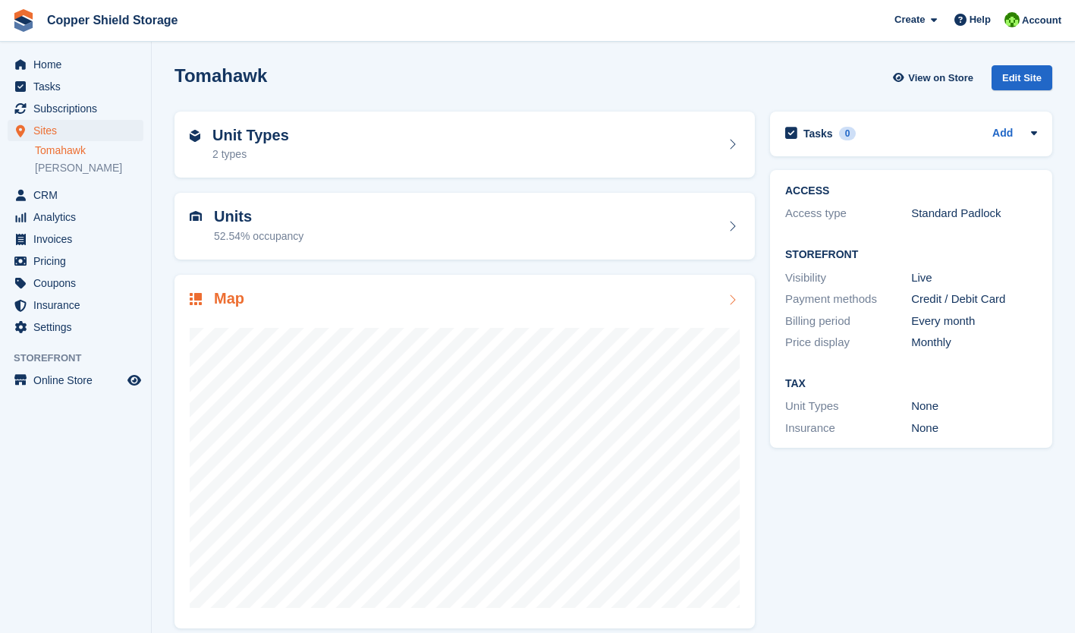
scroll to position [8, 0]
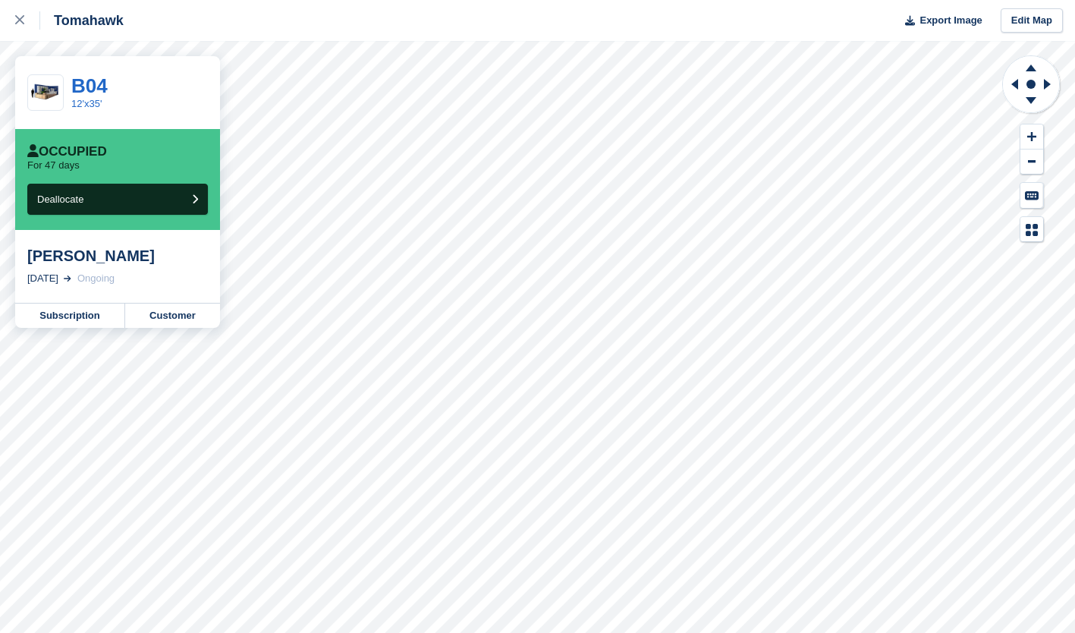
click at [179, 203] on button "Deallocate" at bounding box center [117, 199] width 181 height 31
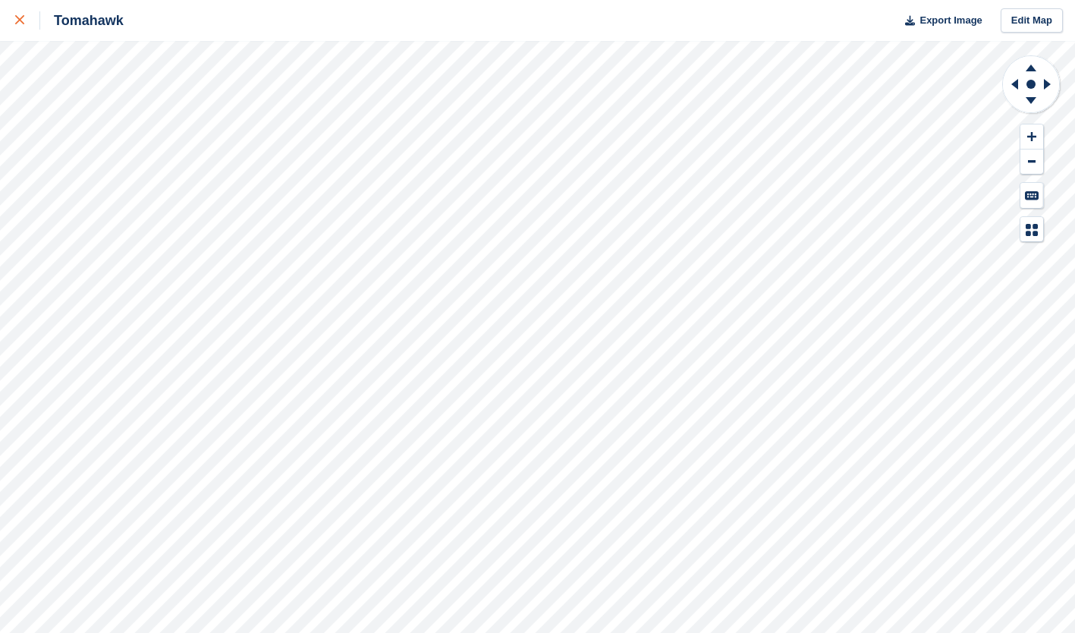
click at [33, 20] on div at bounding box center [27, 20] width 25 height 18
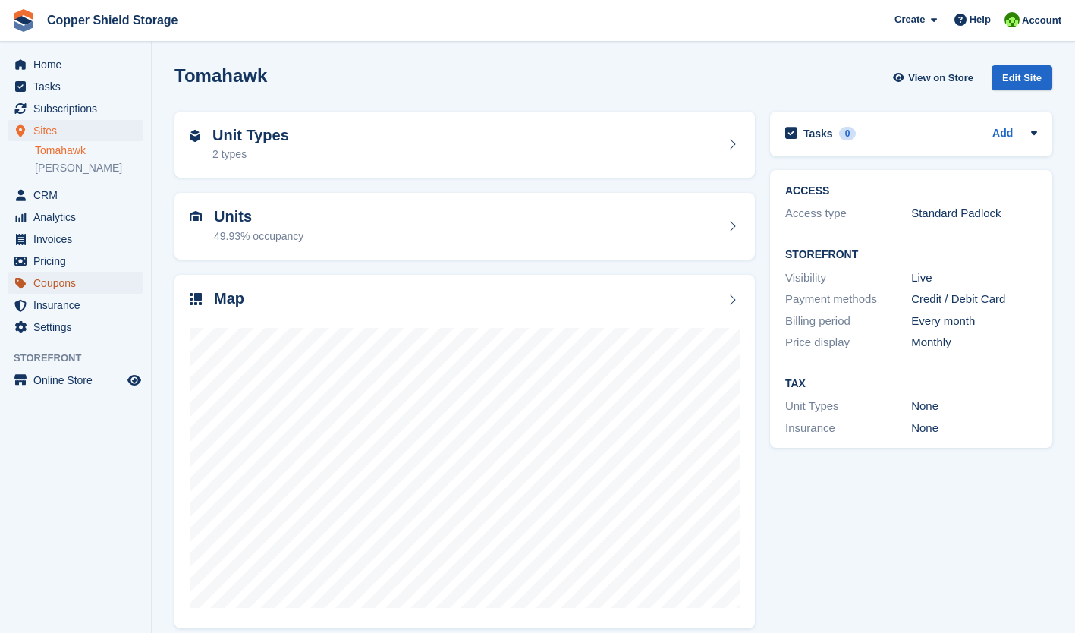
click at [61, 286] on span "Coupons" at bounding box center [78, 282] width 91 height 21
